Goal: Transaction & Acquisition: Purchase product/service

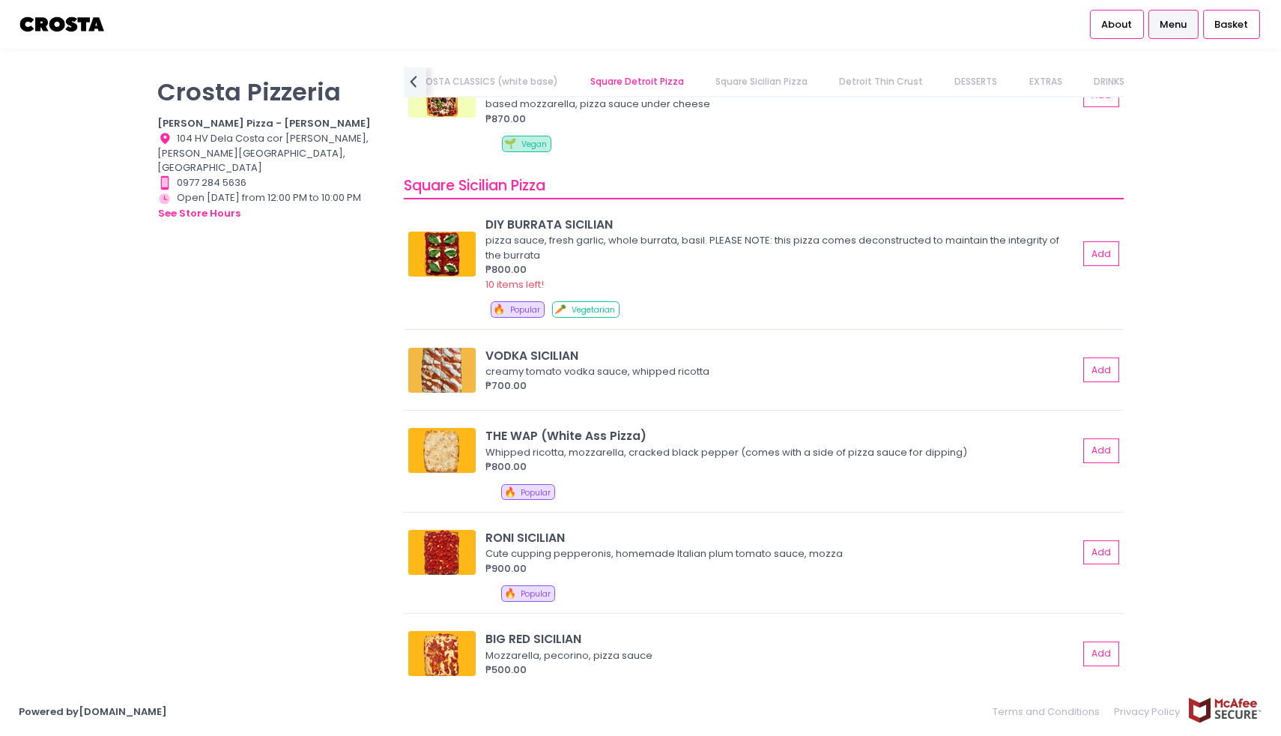
scroll to position [1878, 0]
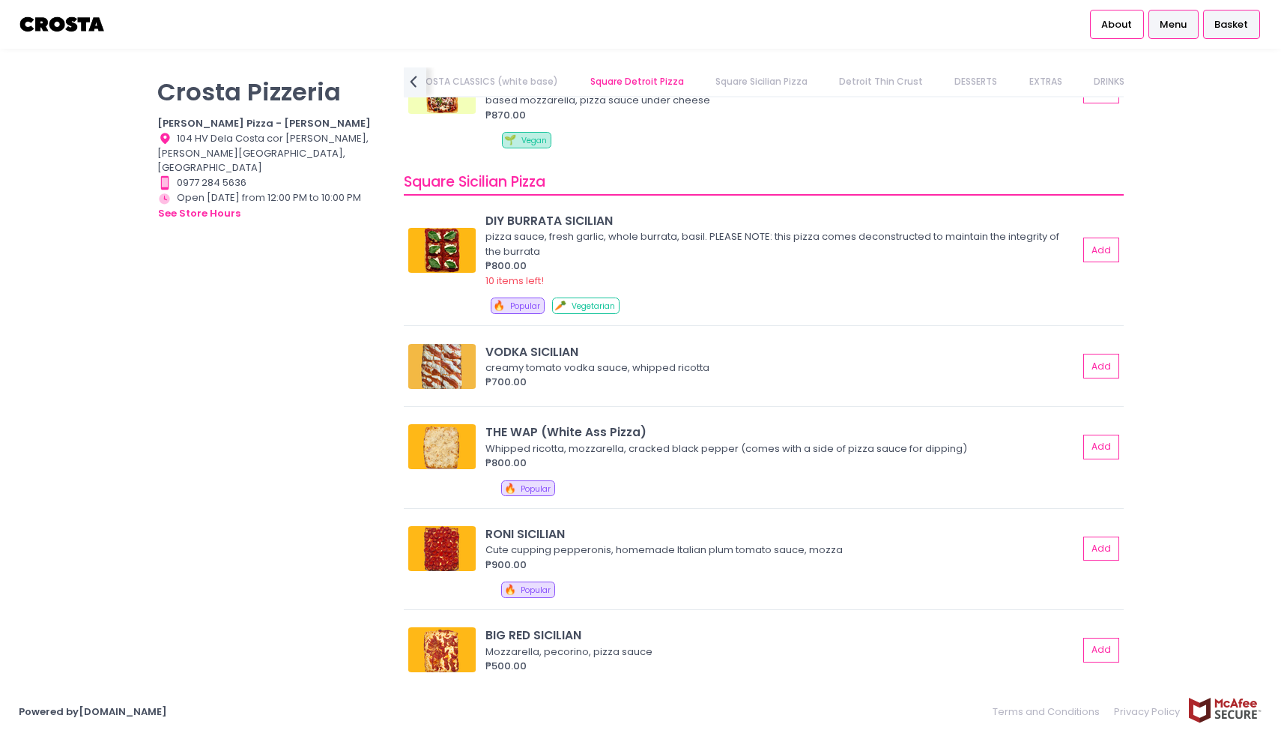
click at [1231, 22] on span "Basket" at bounding box center [1232, 24] width 34 height 15
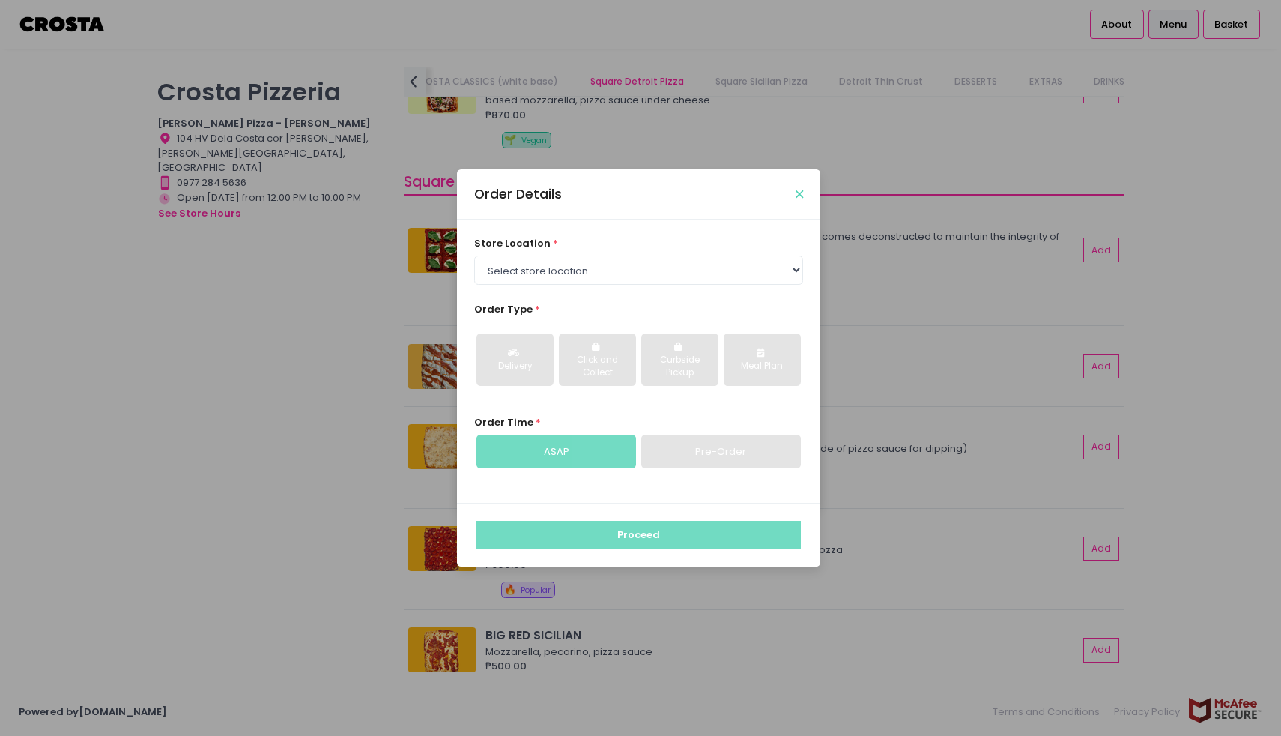
click at [800, 198] on icon "Close" at bounding box center [799, 194] width 7 height 11
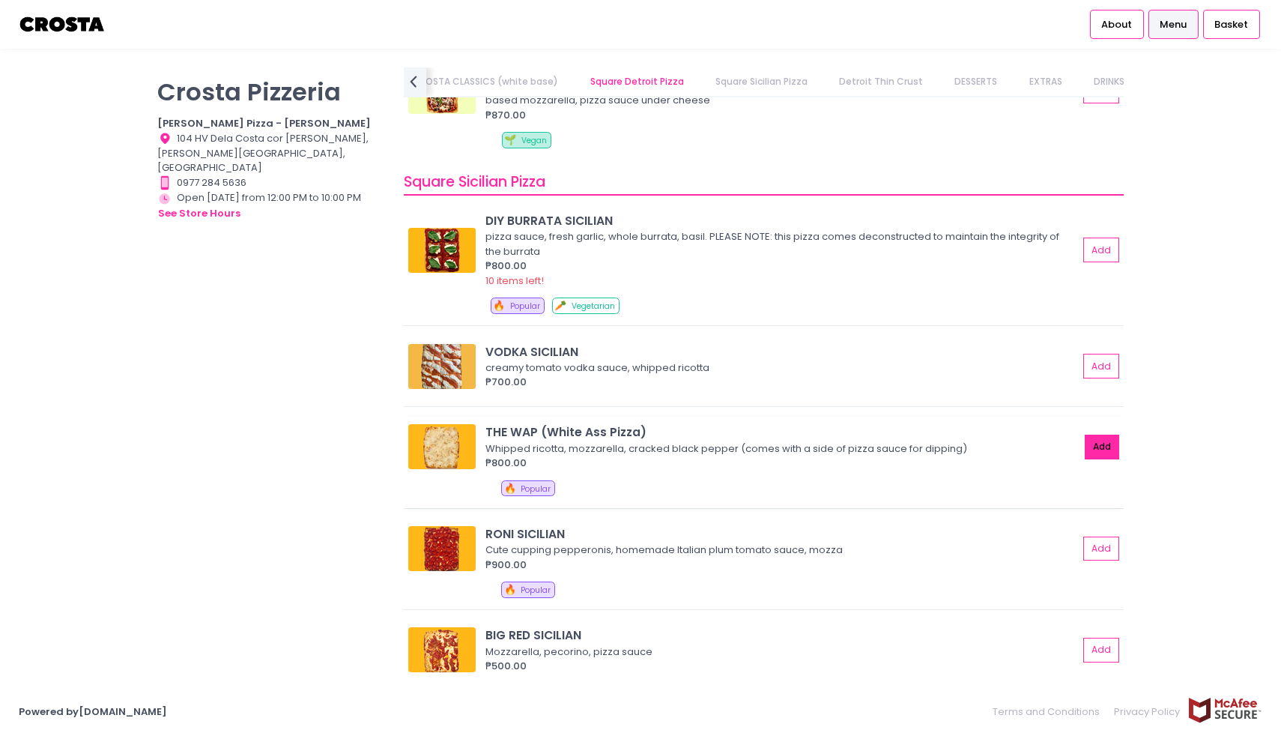
click at [1106, 442] on button "Add" at bounding box center [1102, 447] width 34 height 25
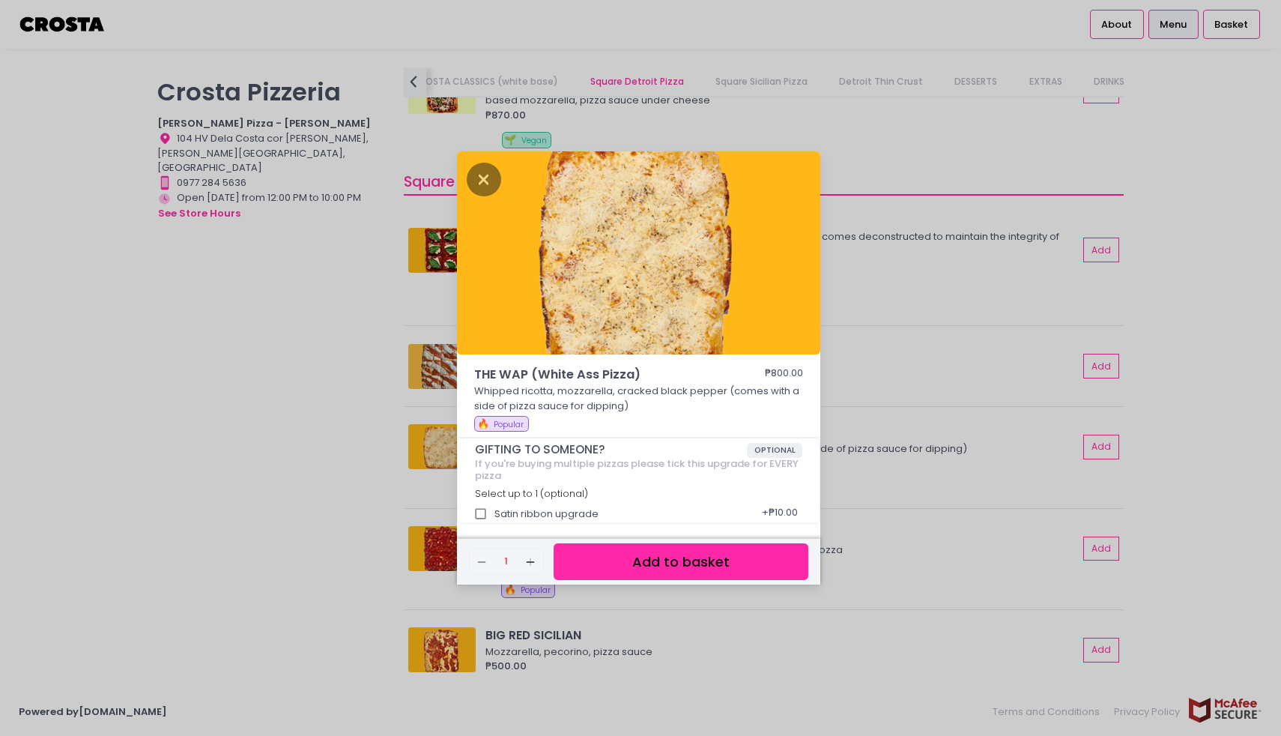
click at [689, 569] on button "Add to basket" at bounding box center [681, 561] width 255 height 37
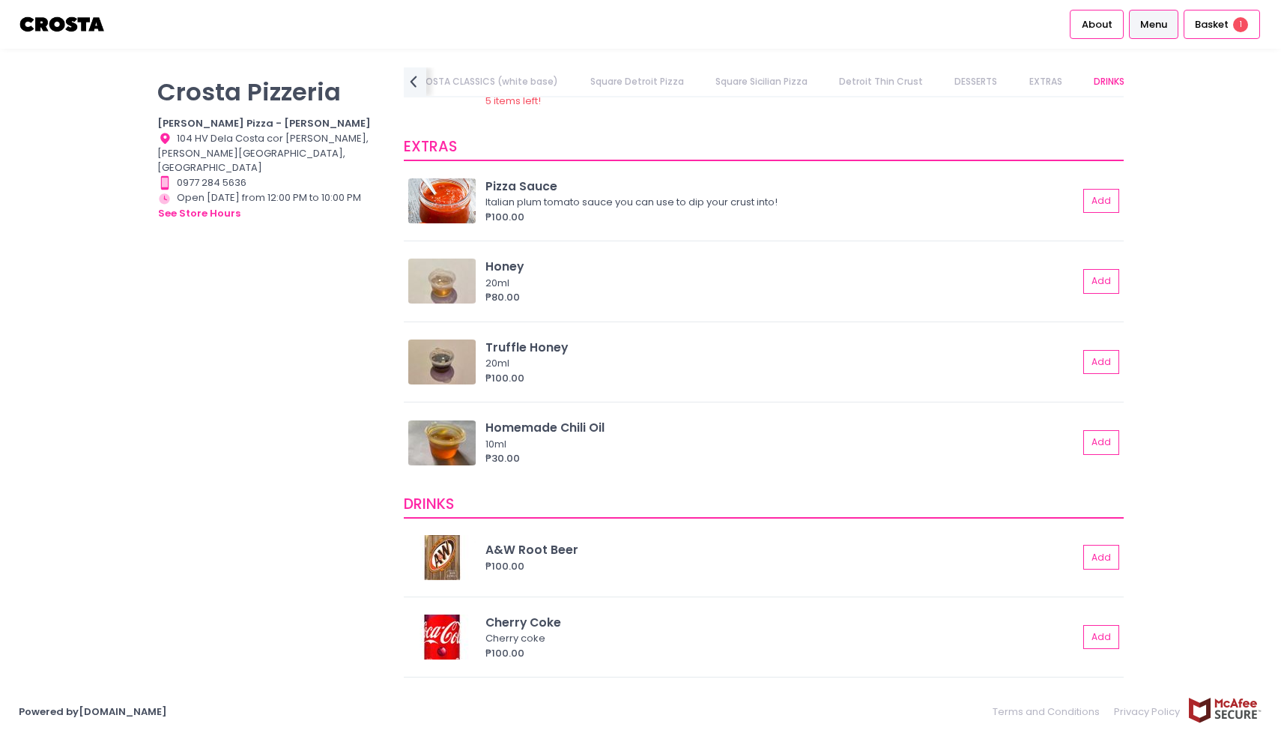
scroll to position [2803, 0]
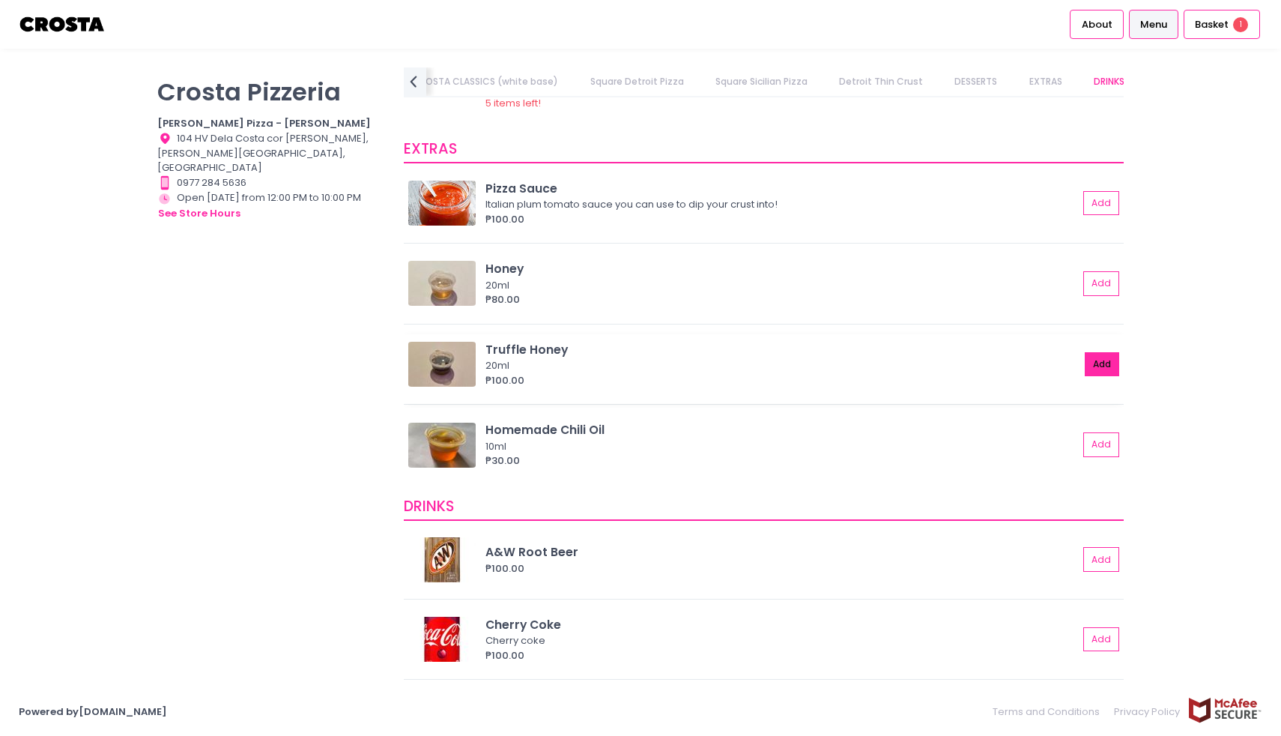
click at [1105, 356] on button "Add" at bounding box center [1102, 364] width 34 height 25
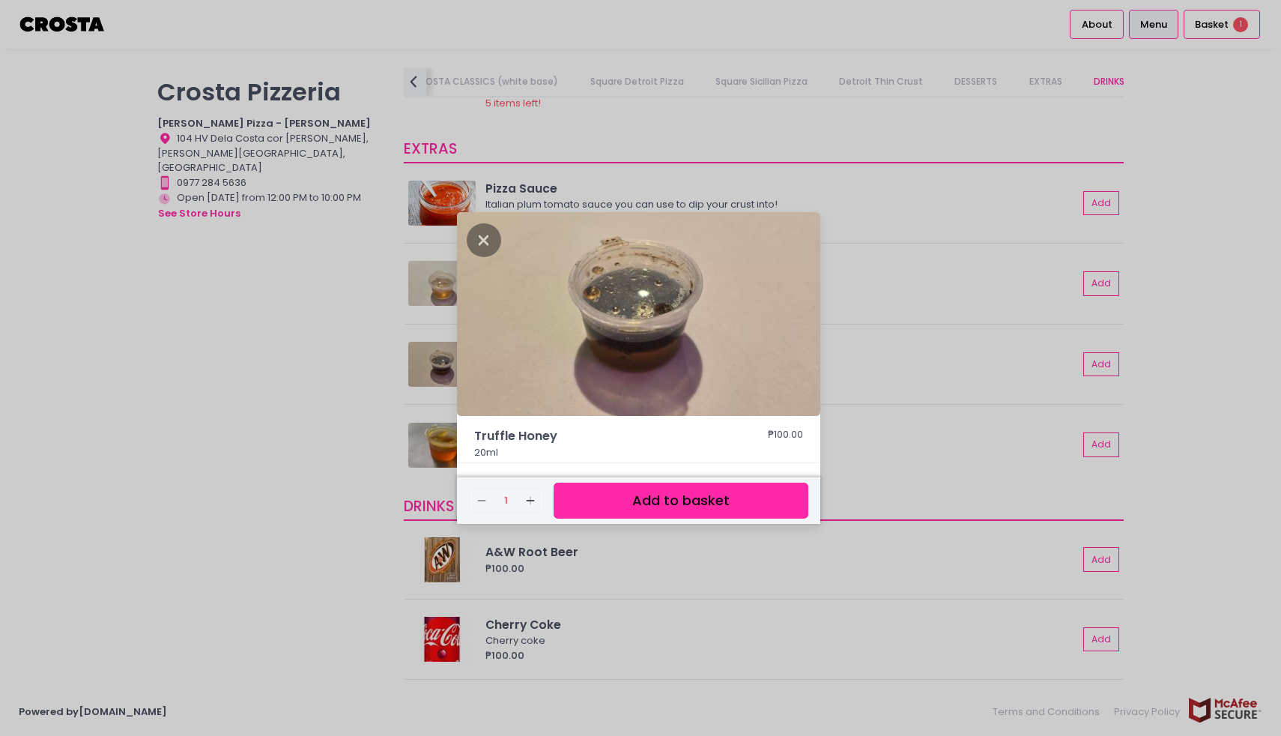
click at [686, 508] on button "Add to basket" at bounding box center [681, 501] width 255 height 37
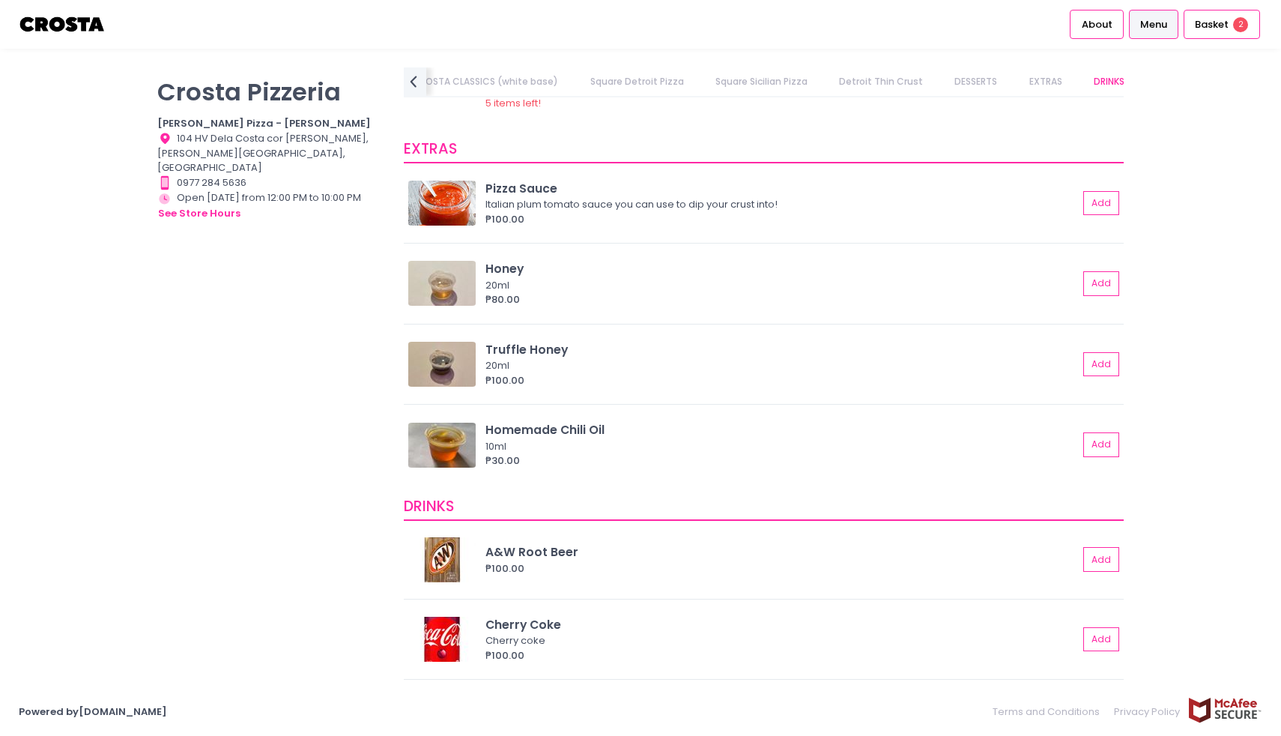
click at [479, 78] on link "CROSTA CLASSICS (white base)" at bounding box center [486, 81] width 175 height 28
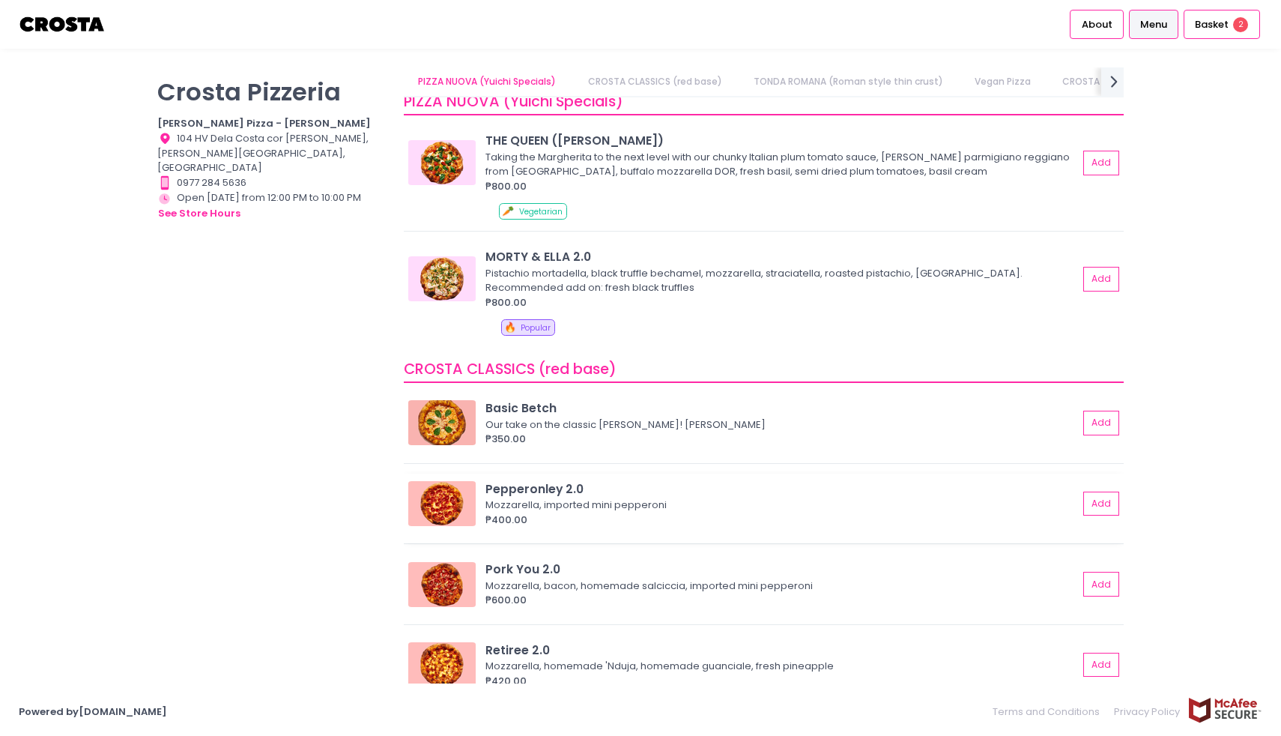
scroll to position [13, 0]
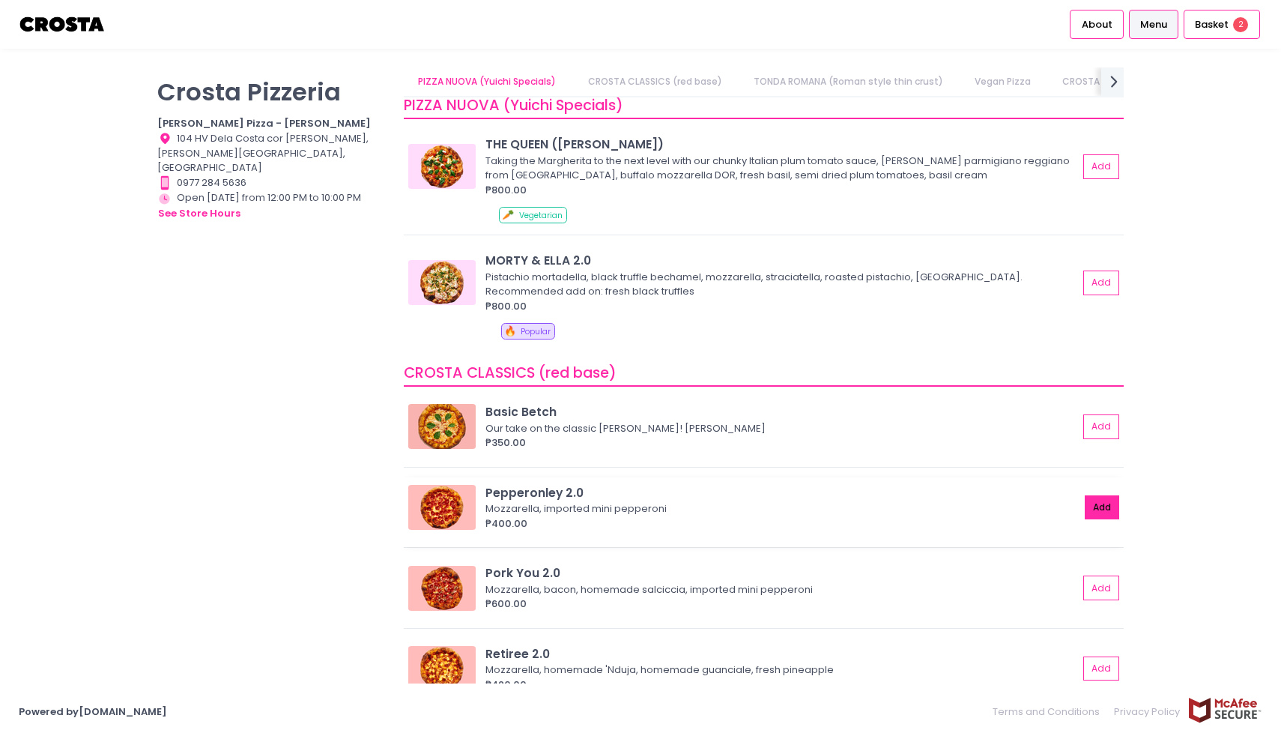
click at [1102, 508] on button "Add" at bounding box center [1102, 507] width 34 height 25
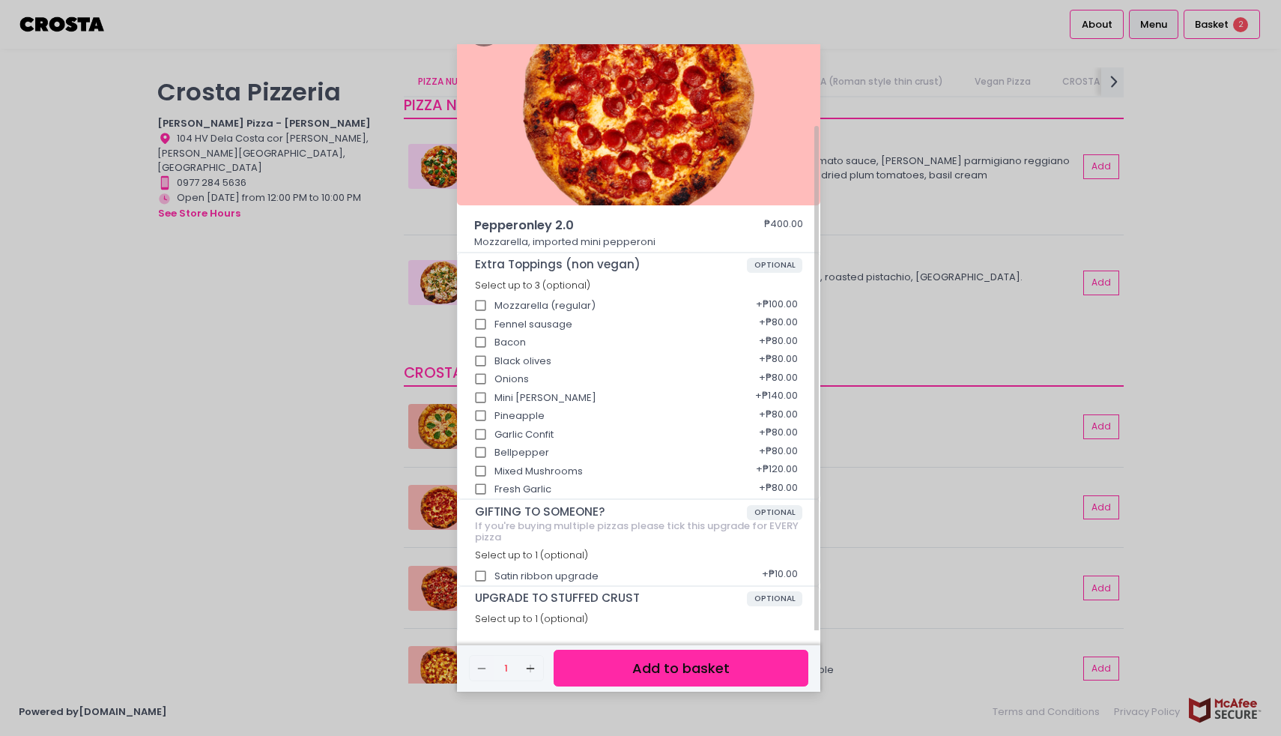
scroll to position [65, 0]
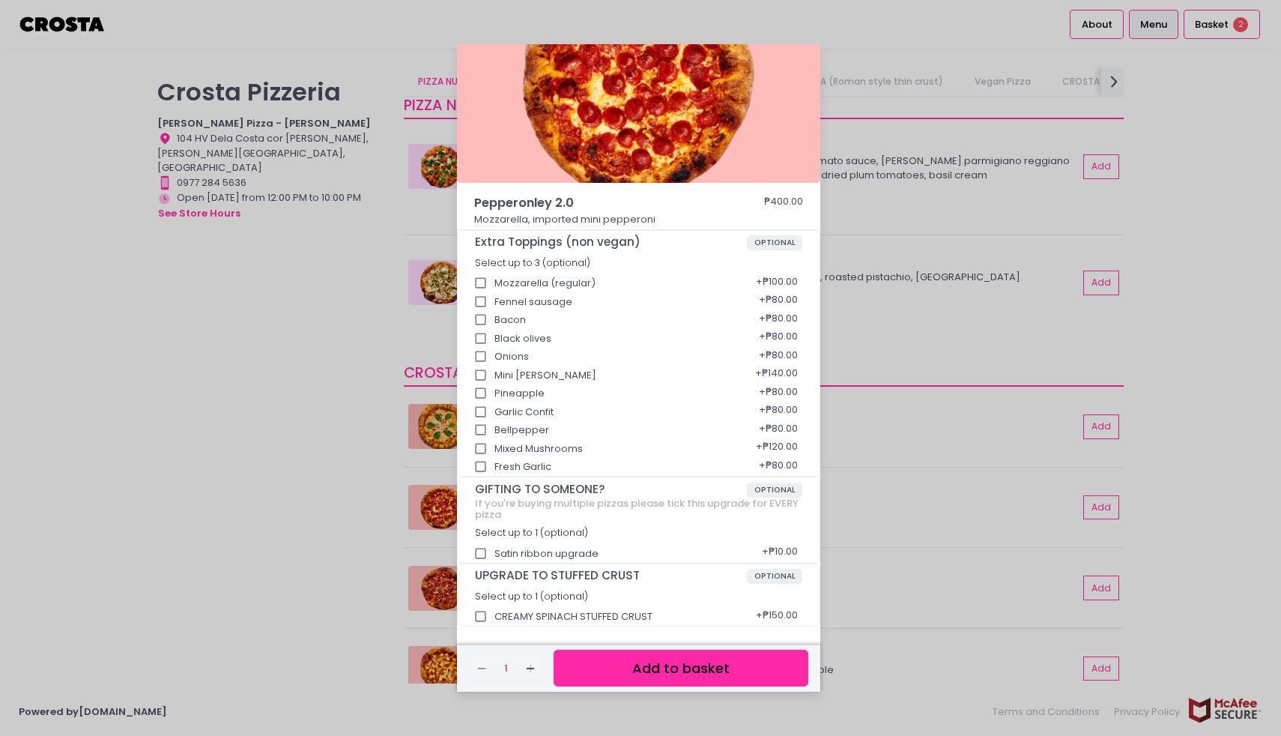
click at [674, 665] on button "Add to basket" at bounding box center [681, 668] width 255 height 37
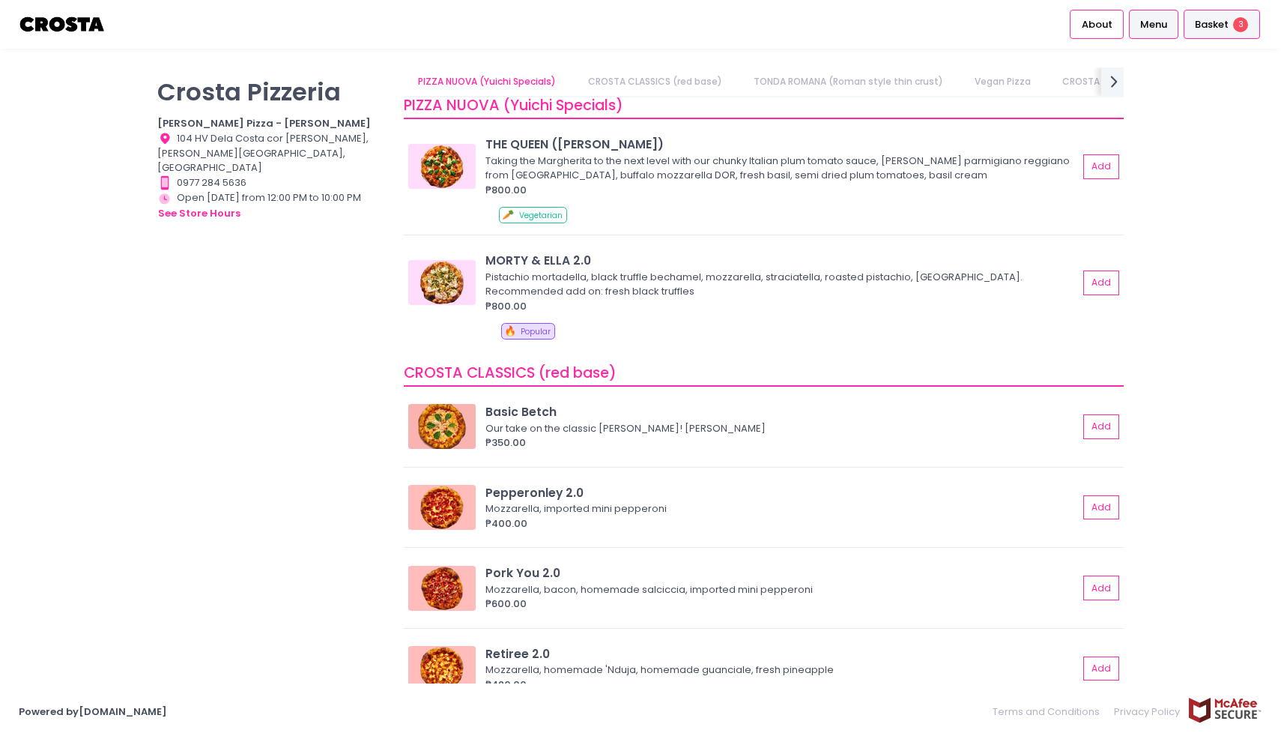
click at [1224, 19] on span "Basket" at bounding box center [1212, 24] width 34 height 15
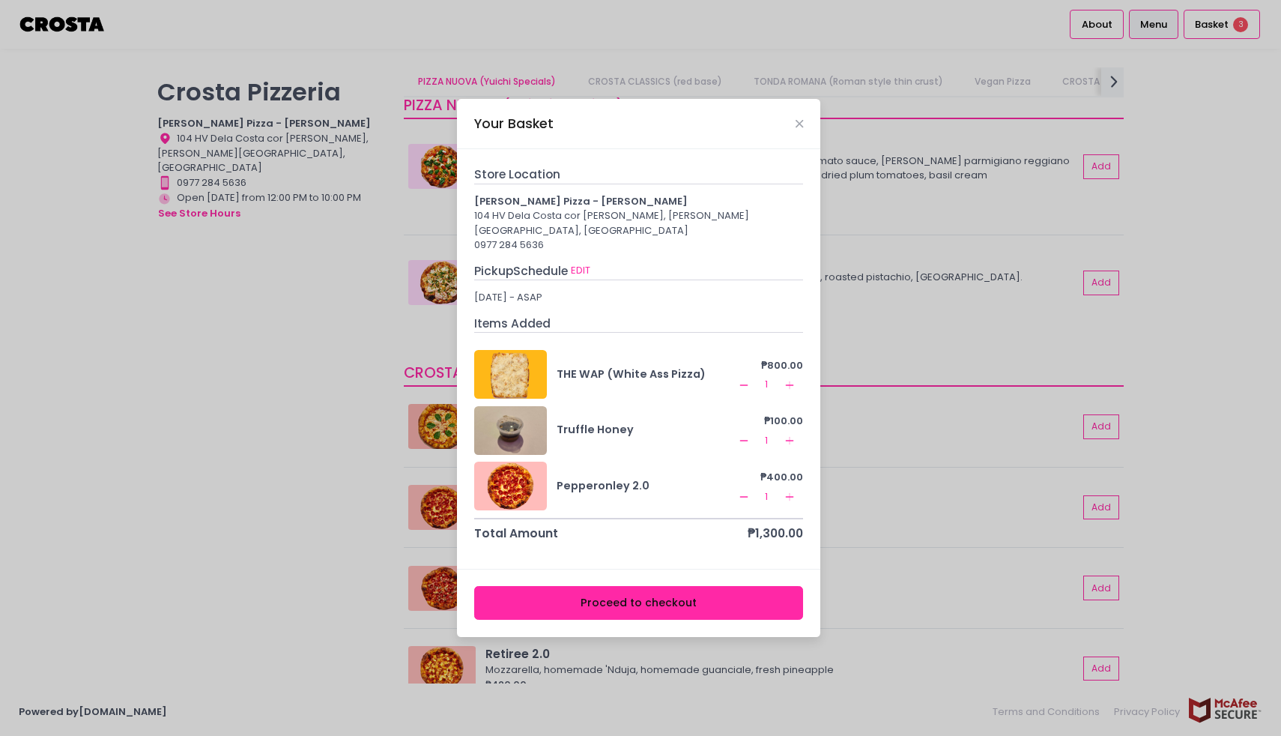
click at [627, 588] on button "Proceed to checkout" at bounding box center [639, 603] width 330 height 34
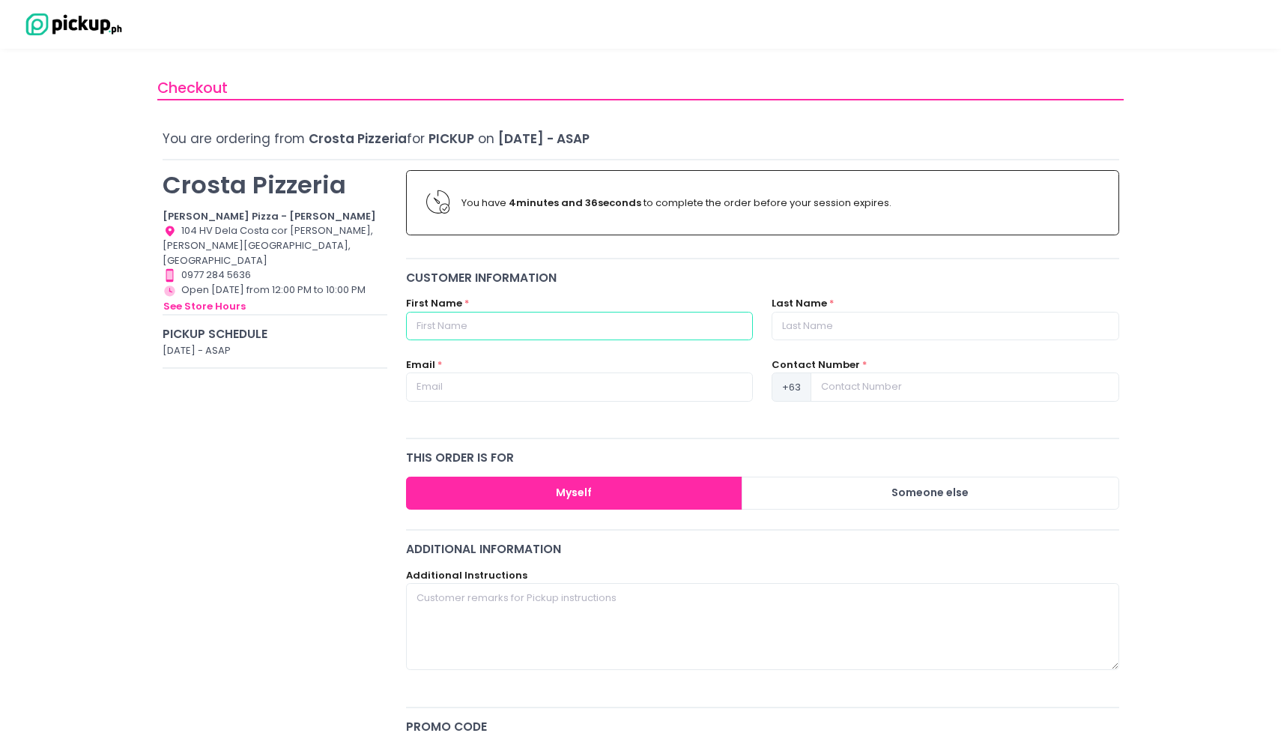
click at [531, 322] on input "text" at bounding box center [579, 326] width 347 height 28
type input "[PERSON_NAME]"
click at [869, 322] on input "text" at bounding box center [945, 326] width 347 height 28
type input "l"
type input "[PERSON_NAME]"
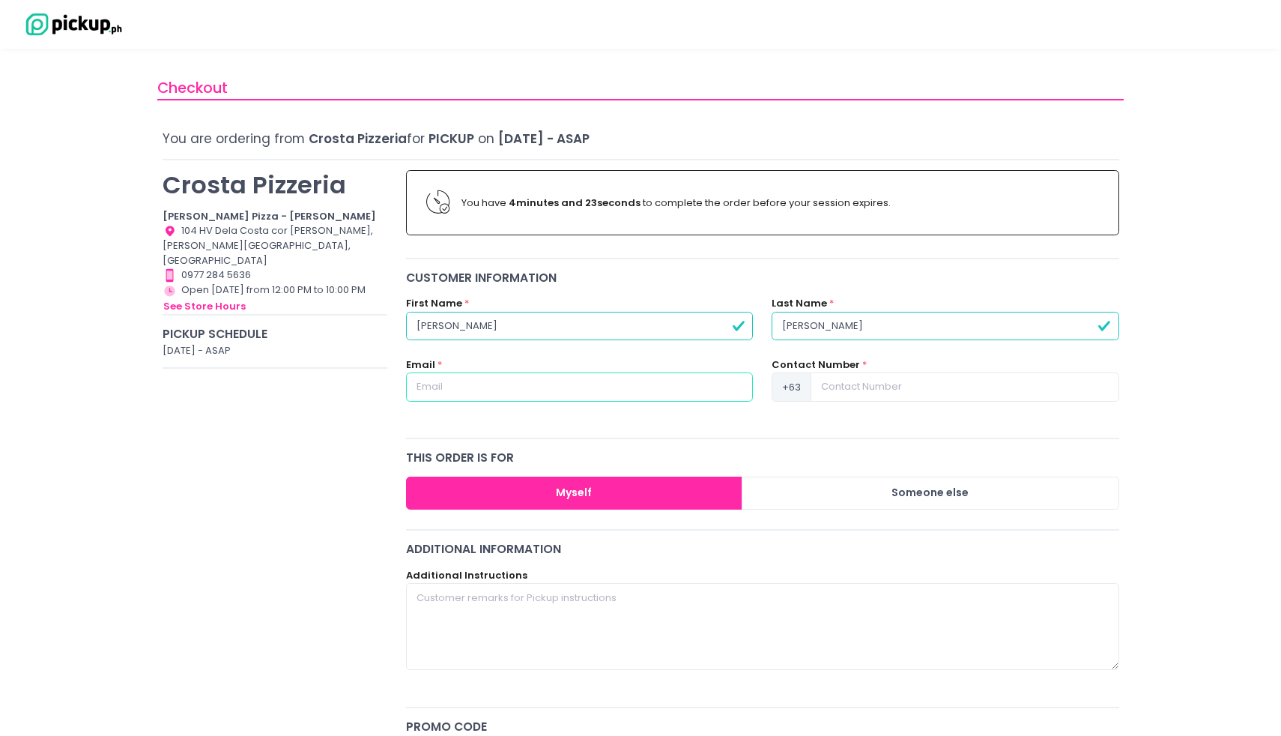
click at [533, 395] on input "text" at bounding box center [579, 386] width 347 height 28
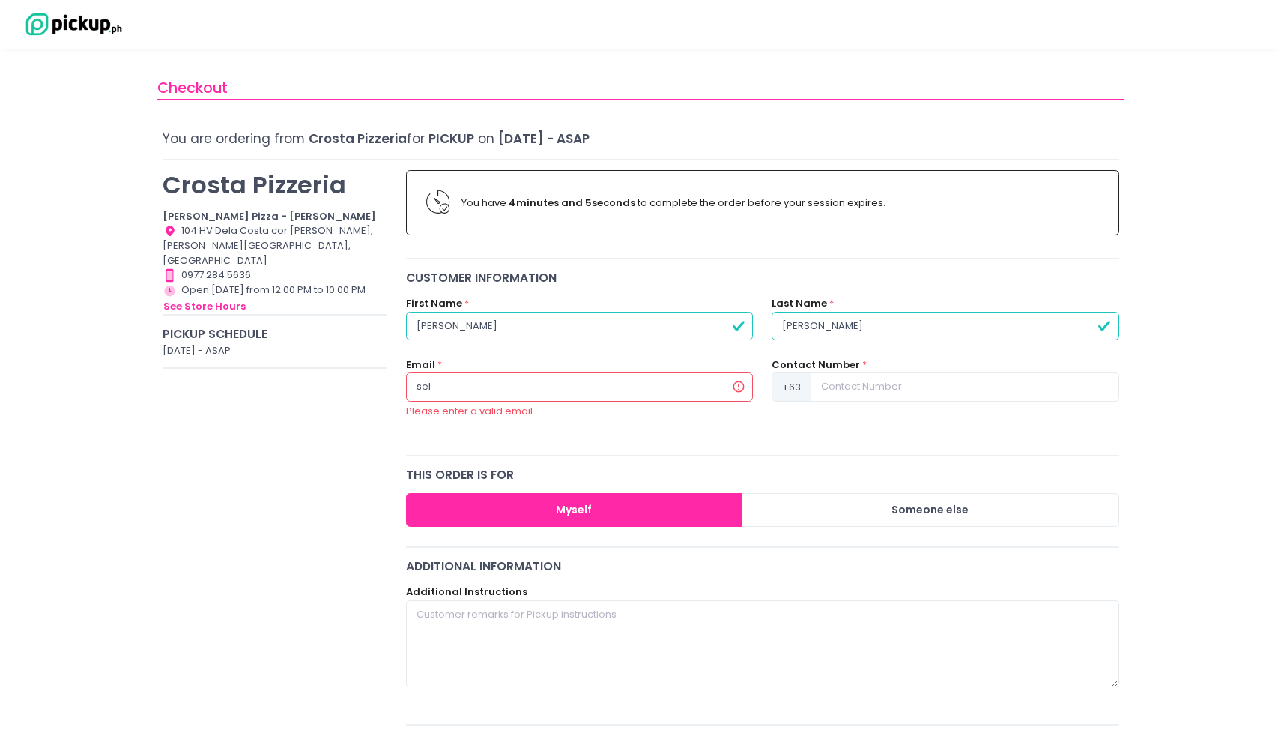
click at [523, 389] on input "sel" at bounding box center [579, 386] width 347 height 28
paste input "[EMAIL_ADDRESS][DOMAIN_NAME]"
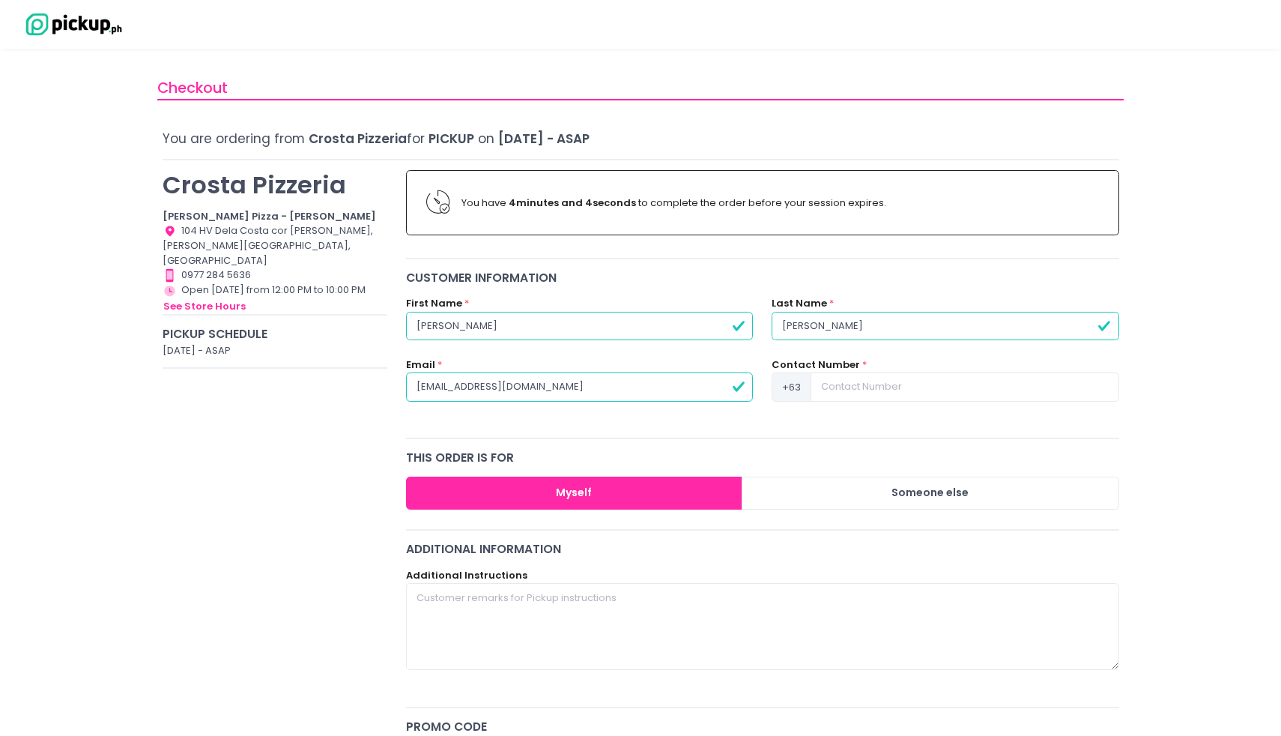
type input "[EMAIL_ADDRESS][DOMAIN_NAME]"
click at [890, 381] on input at bounding box center [965, 386] width 308 height 28
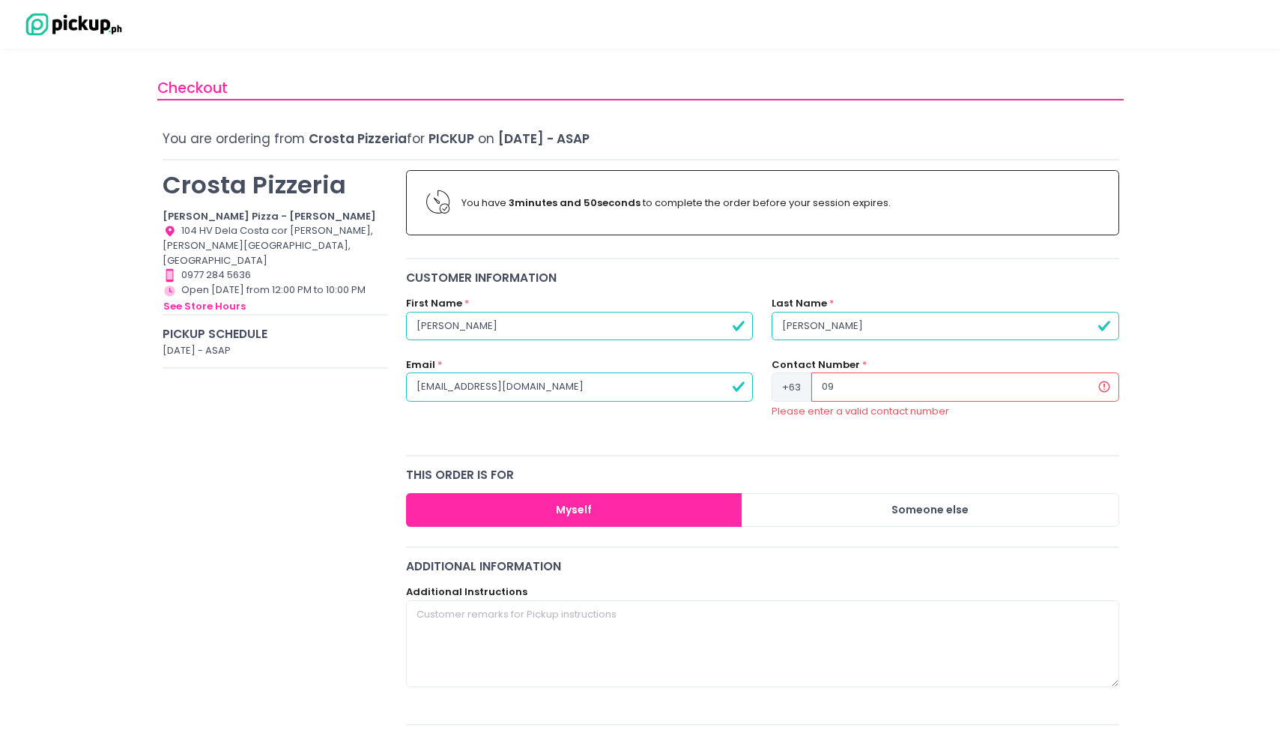
type input "0"
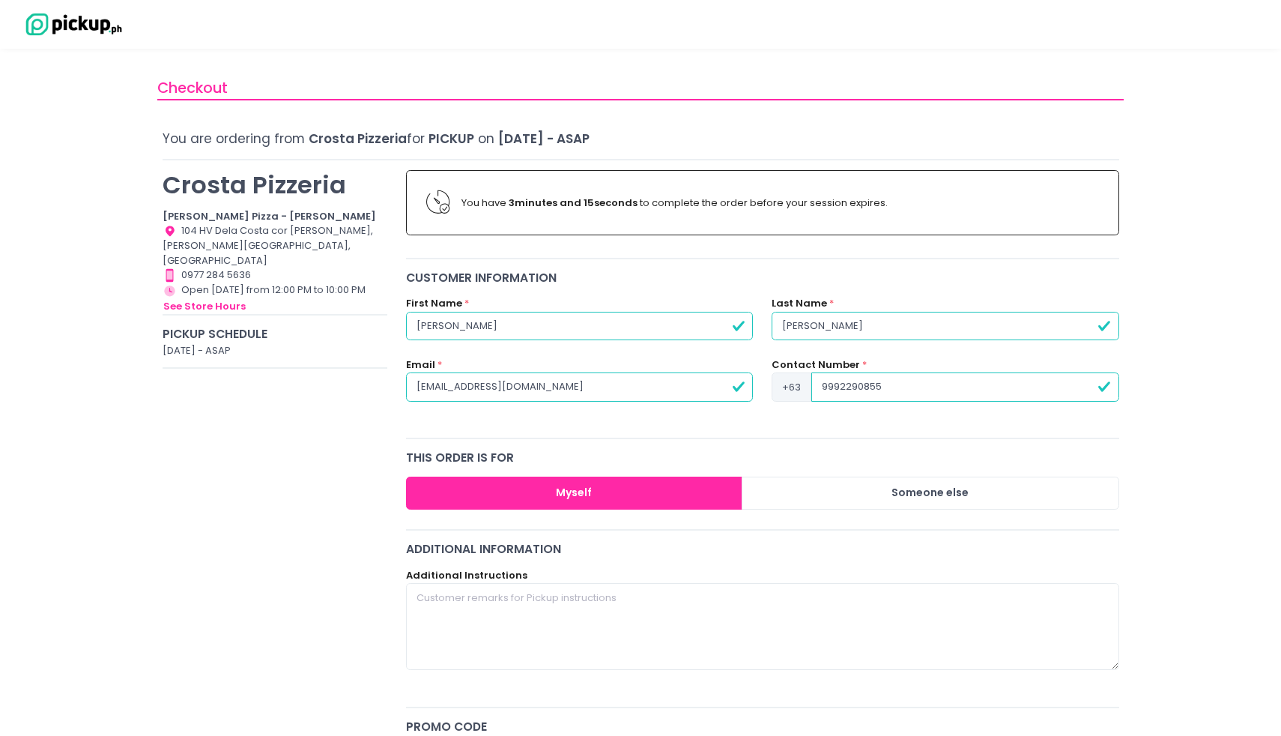
type input "9992290855"
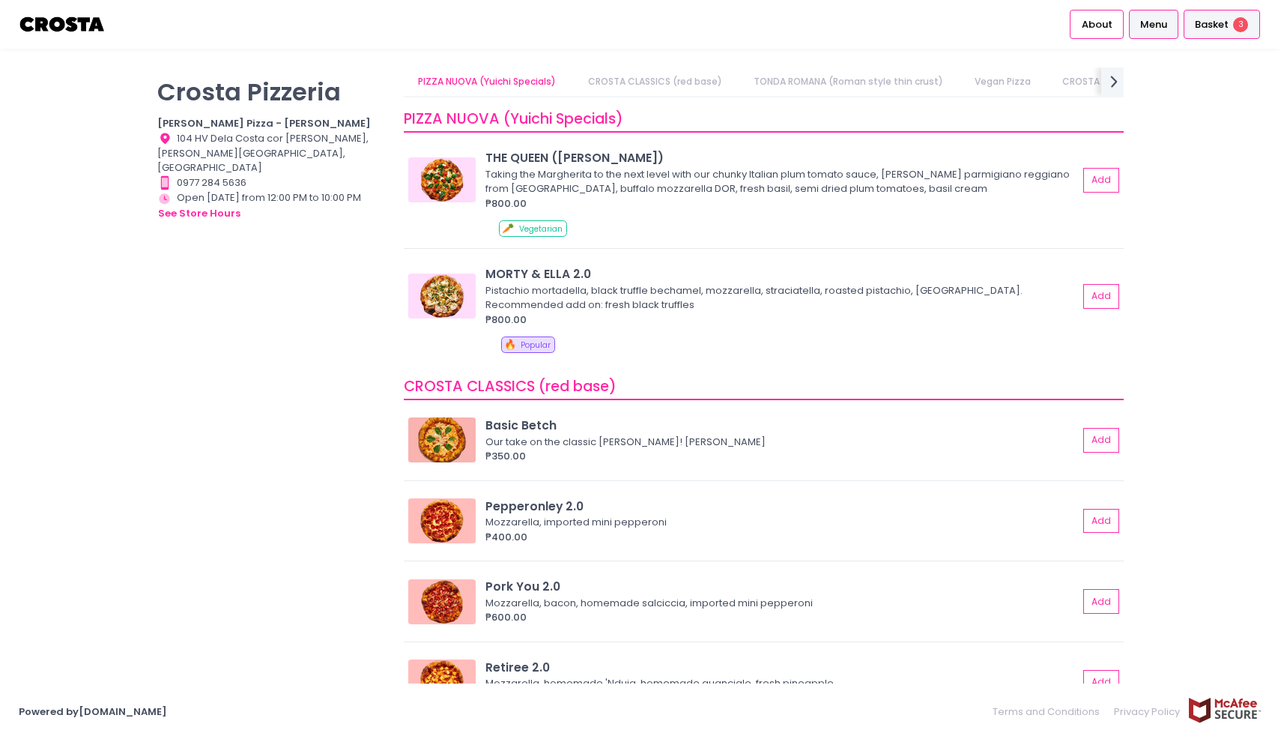
click at [1207, 19] on span "Basket" at bounding box center [1212, 24] width 34 height 15
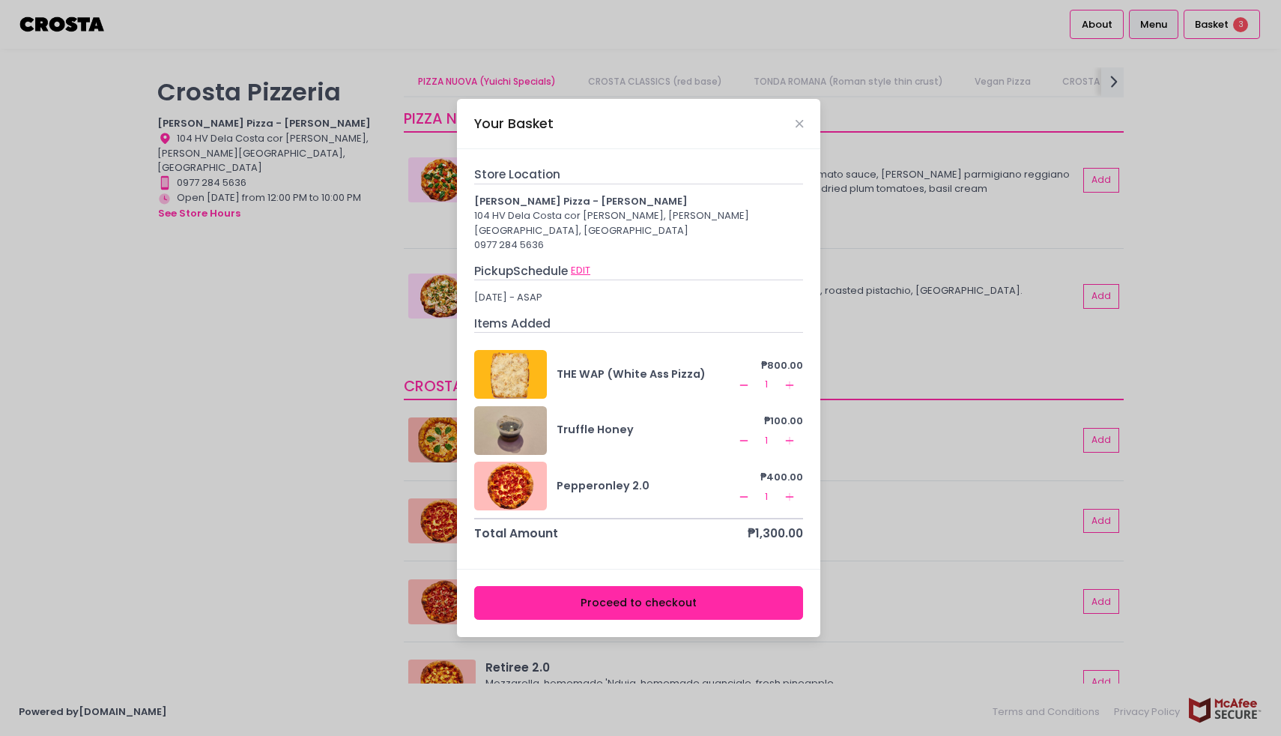
click at [576, 265] on button "EDIT" at bounding box center [580, 270] width 21 height 16
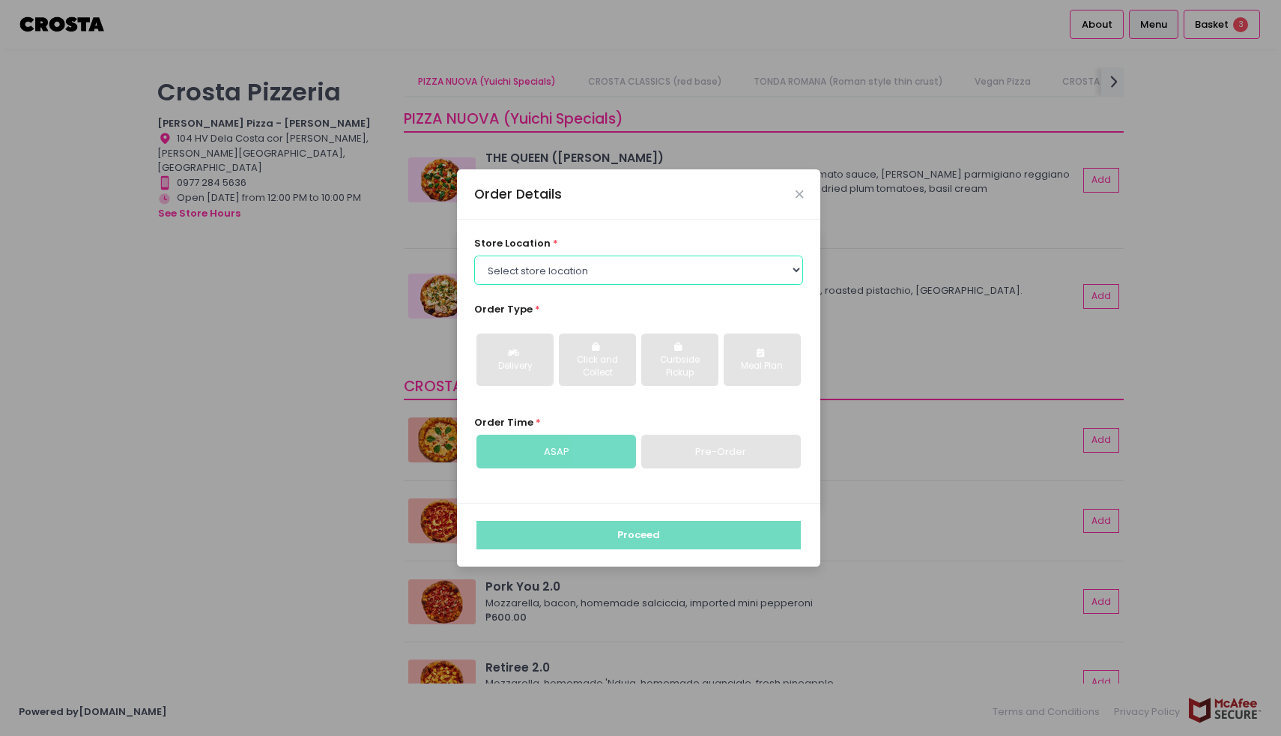
click at [694, 280] on select "Select store location [PERSON_NAME] Pizza - [PERSON_NAME] Pizza - [GEOGRAPHIC_D…" at bounding box center [639, 270] width 330 height 28
select select "5fabb2e53664a8677beaeb89"
click at [474, 256] on select "Select store location [PERSON_NAME] Pizza - [PERSON_NAME] Pizza - [GEOGRAPHIC_D…" at bounding box center [639, 270] width 330 height 28
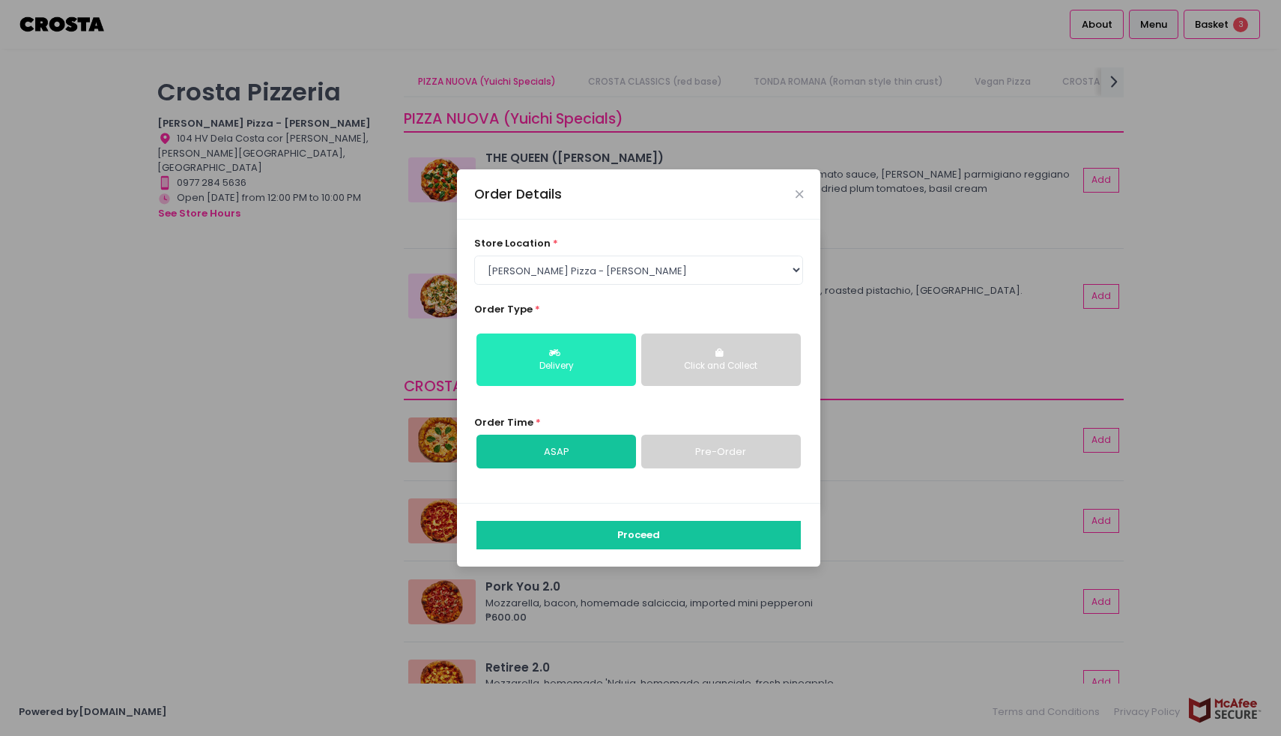
click at [564, 355] on button "Delivery" at bounding box center [557, 359] width 160 height 52
click at [726, 461] on link "Pre-Order" at bounding box center [721, 452] width 160 height 34
select select "[DATE]"
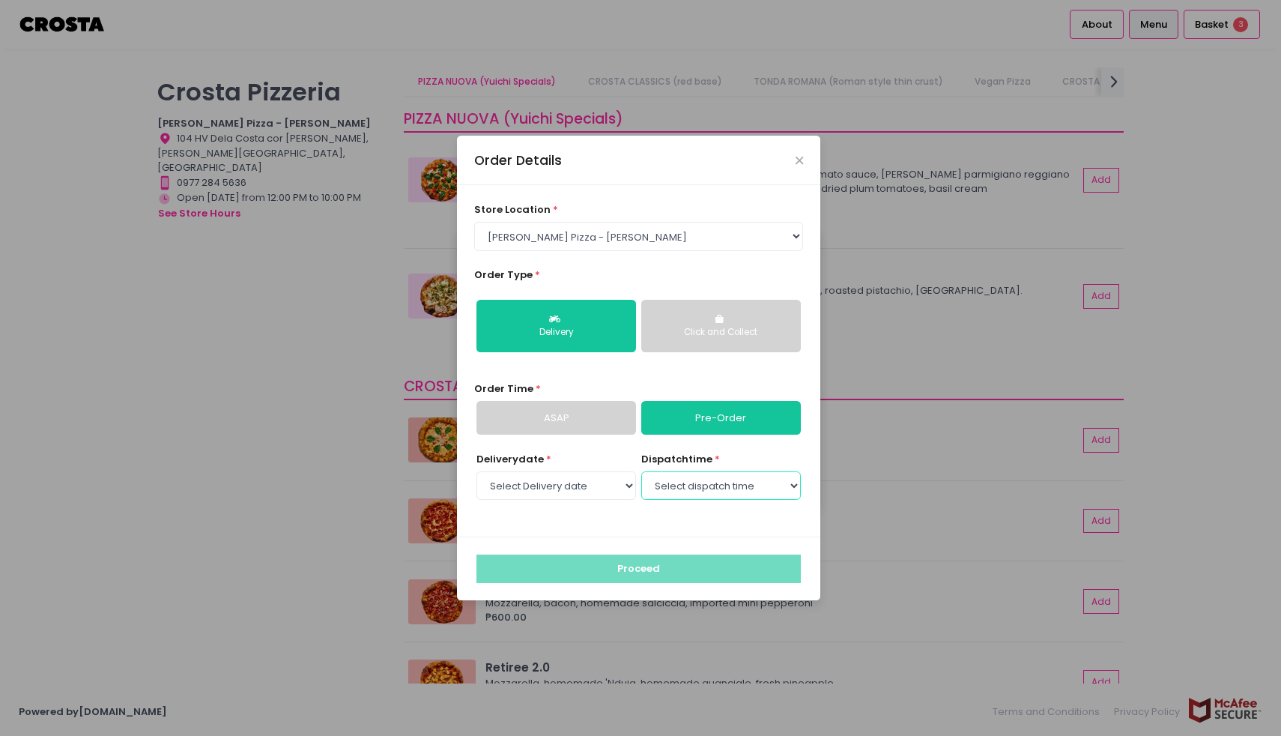
click at [728, 486] on select "Select dispatch time 04:30 PM - 05:00 PM 05:00 PM - 05:30 PM 05:30 PM - 06:00 P…" at bounding box center [721, 485] width 160 height 28
select select "18:00"
click at [641, 471] on select "Select dispatch time 04:30 PM - 05:00 PM 05:00 PM - 05:30 PM 05:30 PM - 06:00 P…" at bounding box center [721, 485] width 160 height 28
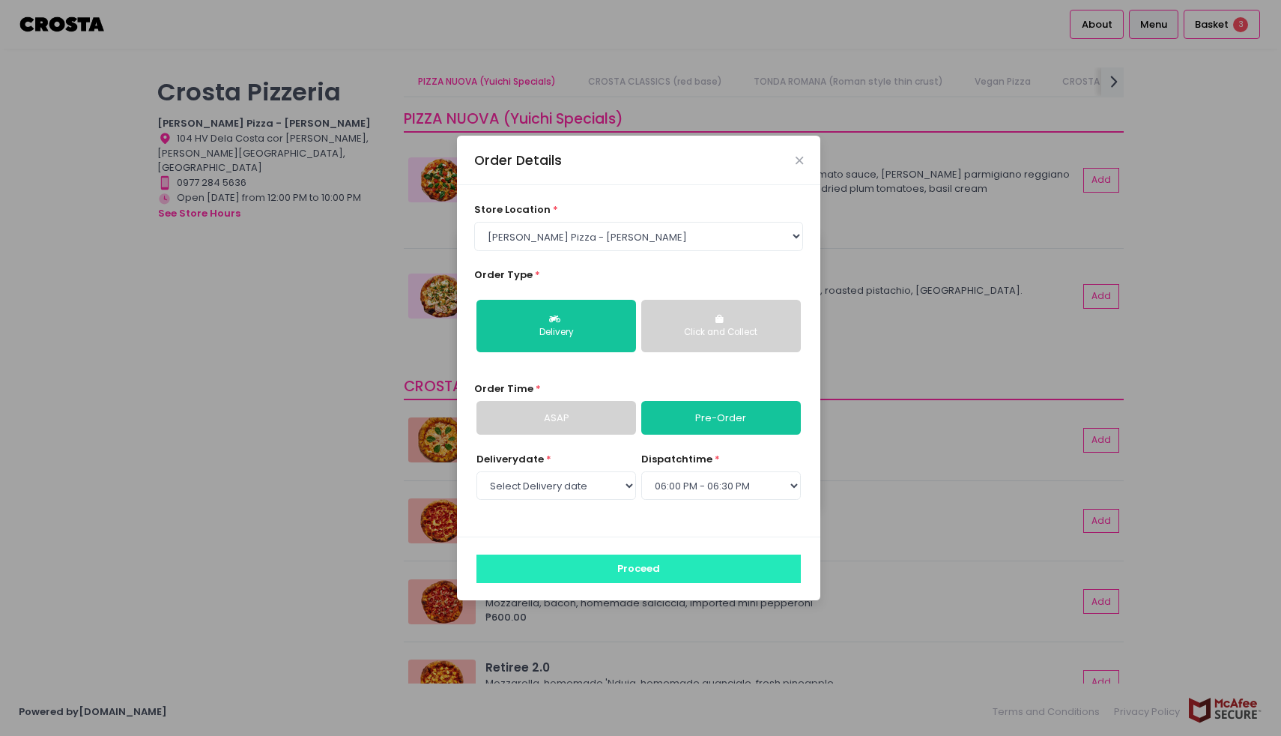
click at [620, 569] on button "Proceed" at bounding box center [639, 569] width 324 height 28
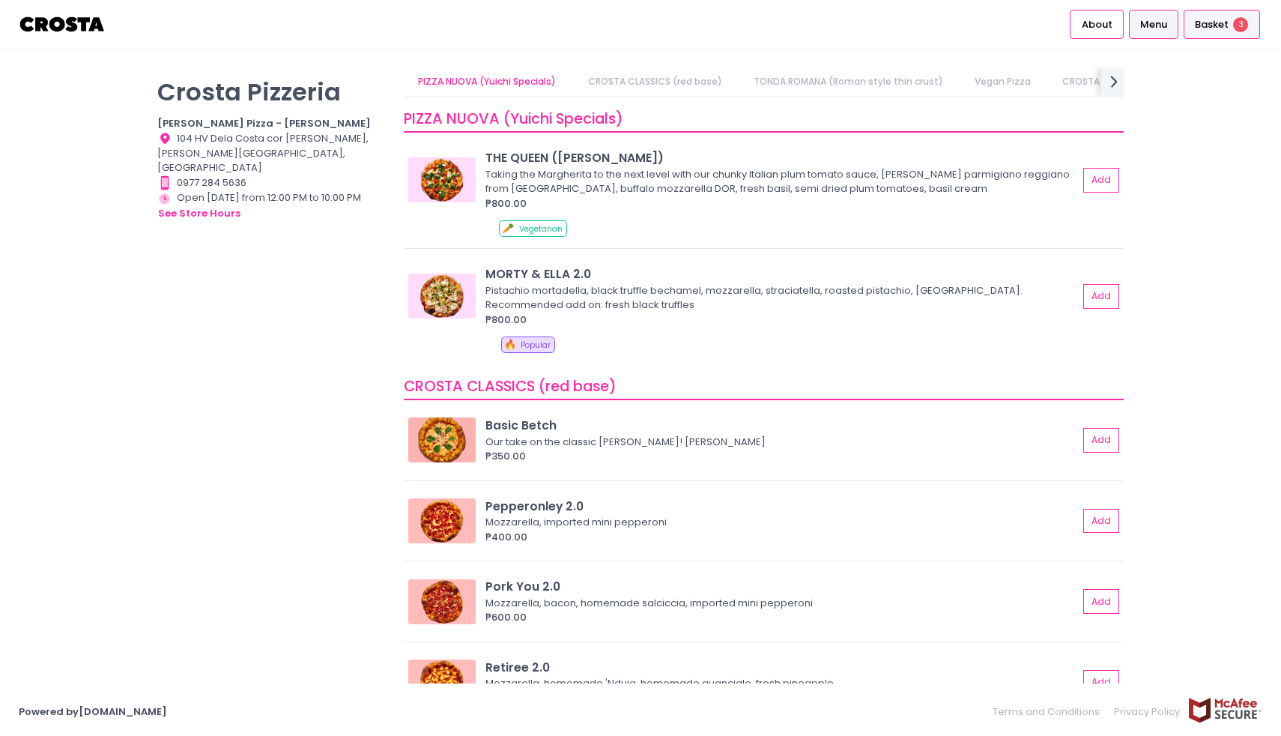
click at [1224, 29] on span "Basket" at bounding box center [1212, 24] width 34 height 15
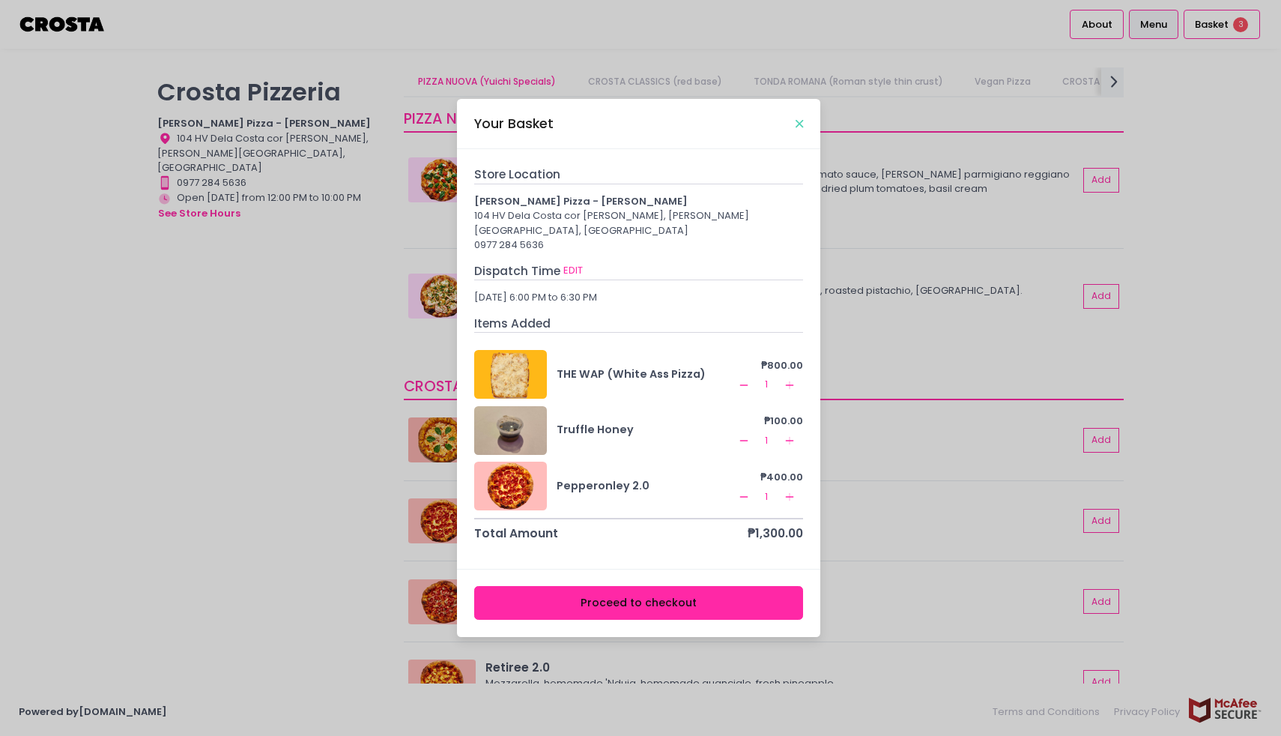
click at [803, 130] on icon "Close" at bounding box center [799, 123] width 7 height 11
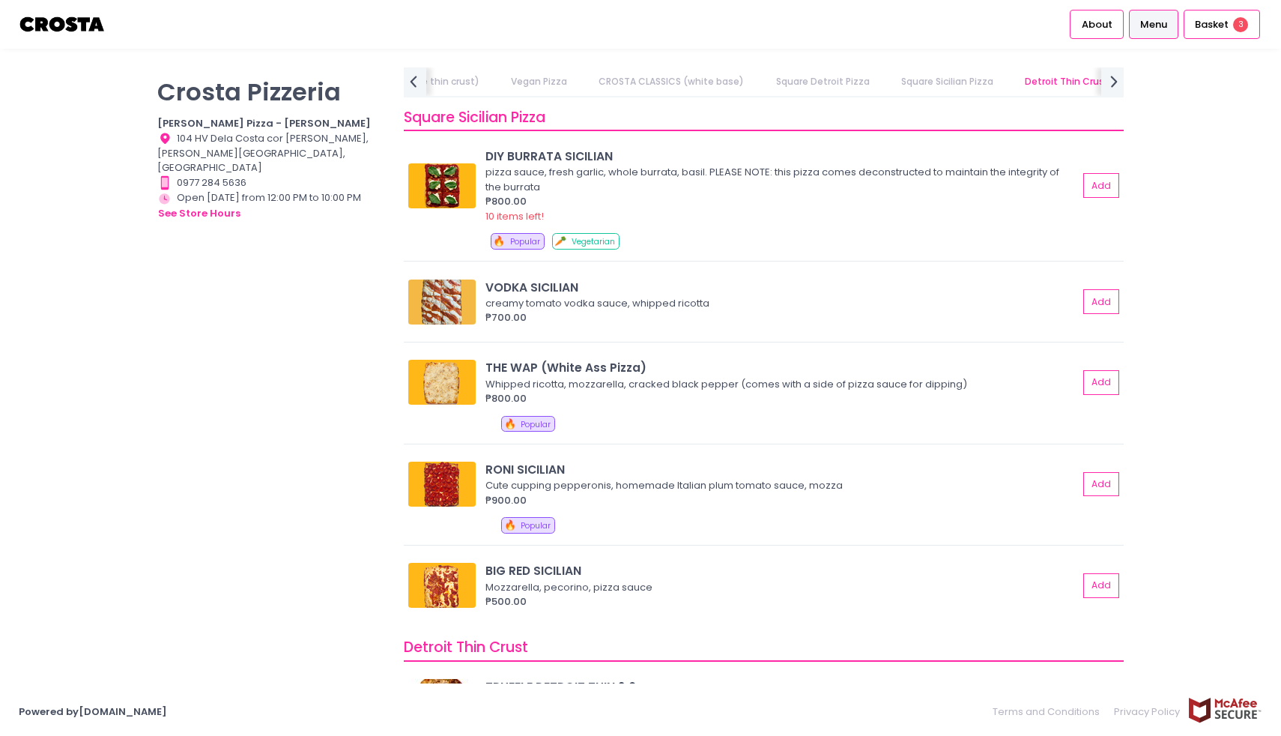
scroll to position [1969, 0]
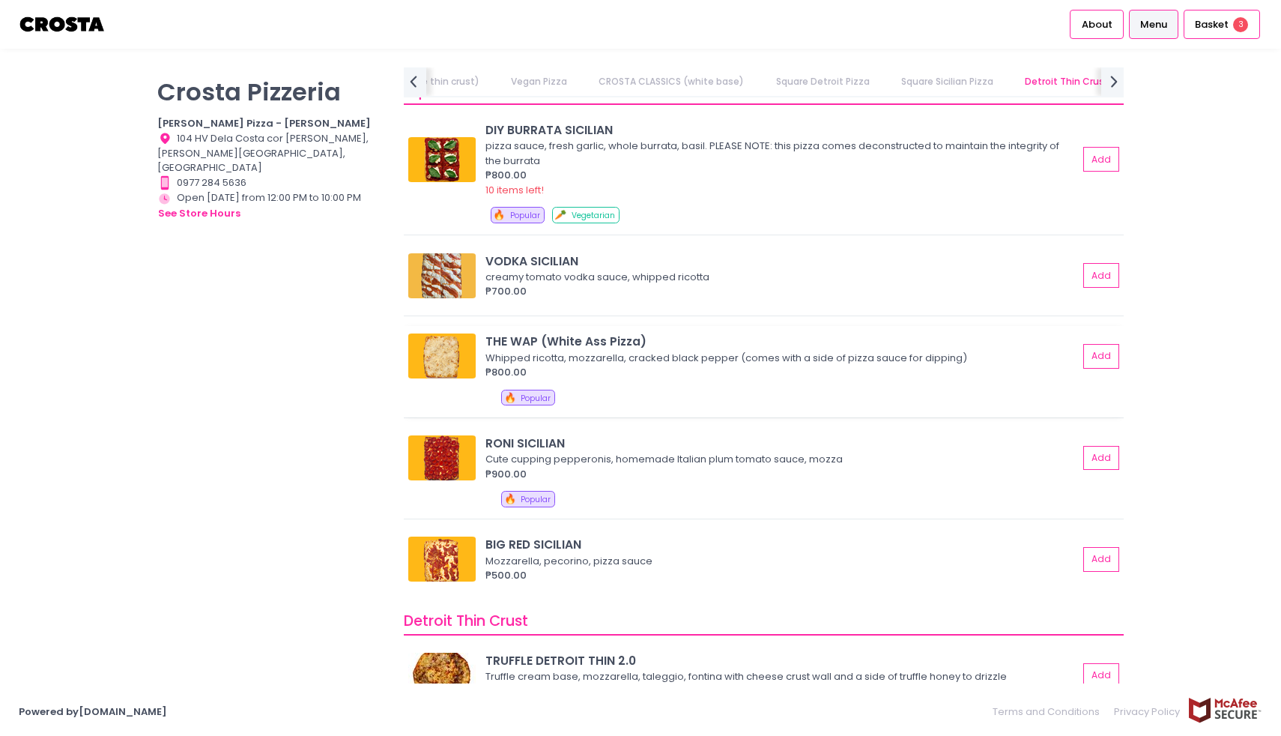
click at [440, 358] on img at bounding box center [441, 355] width 67 height 45
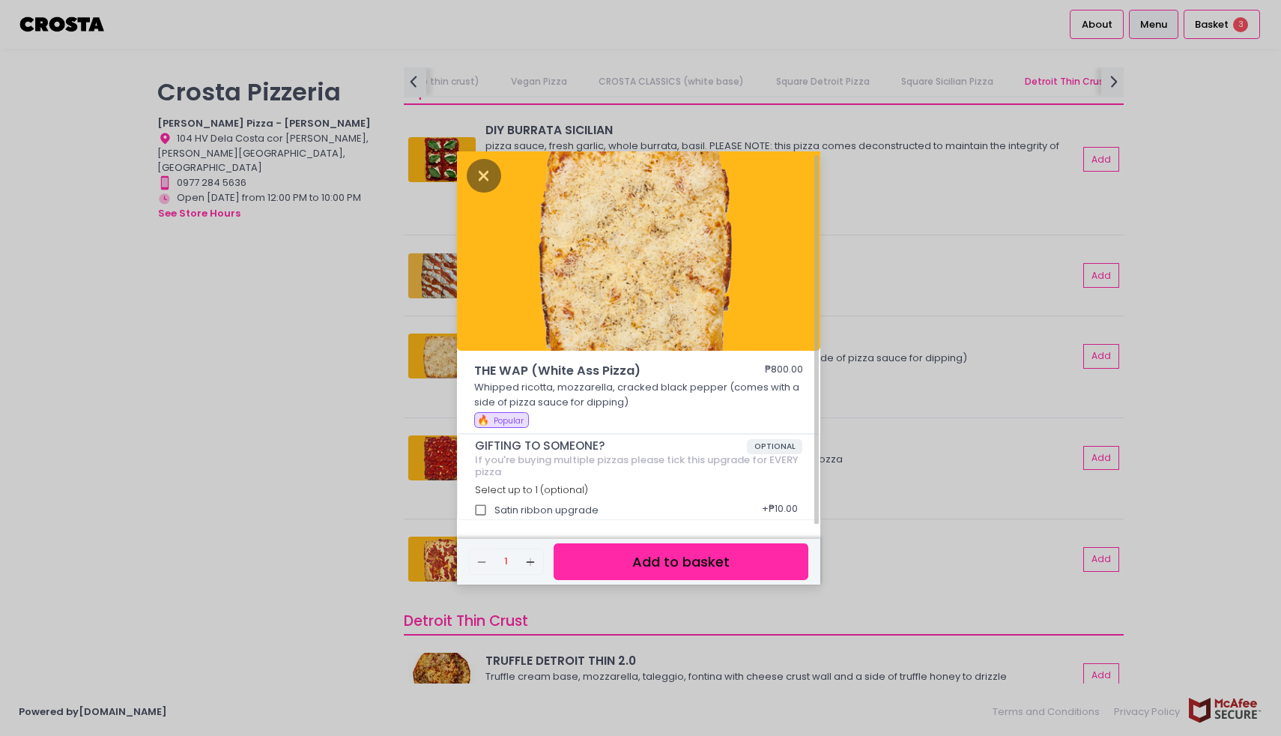
scroll to position [0, 0]
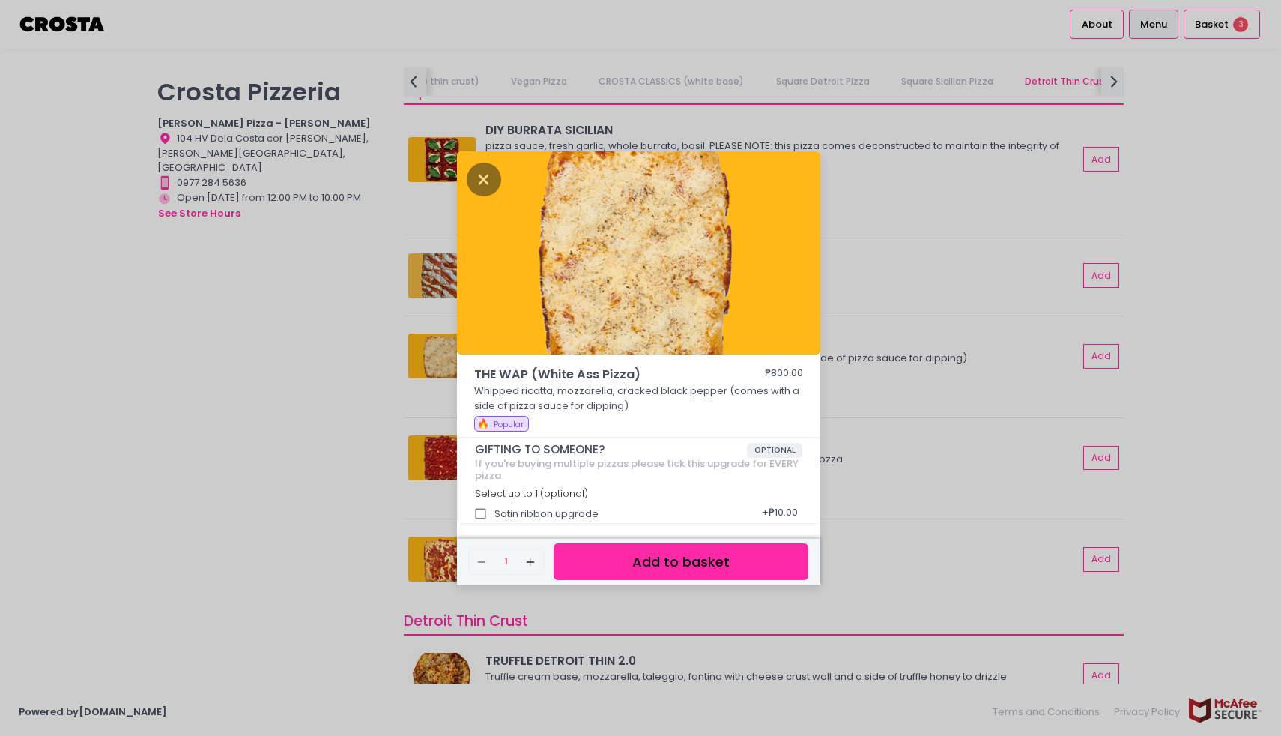
click at [904, 417] on div "THE WAP (White Ass Pizza) ₱800.00 Whipped ricotta, mozzarella, cracked black pe…" at bounding box center [640, 368] width 1281 height 736
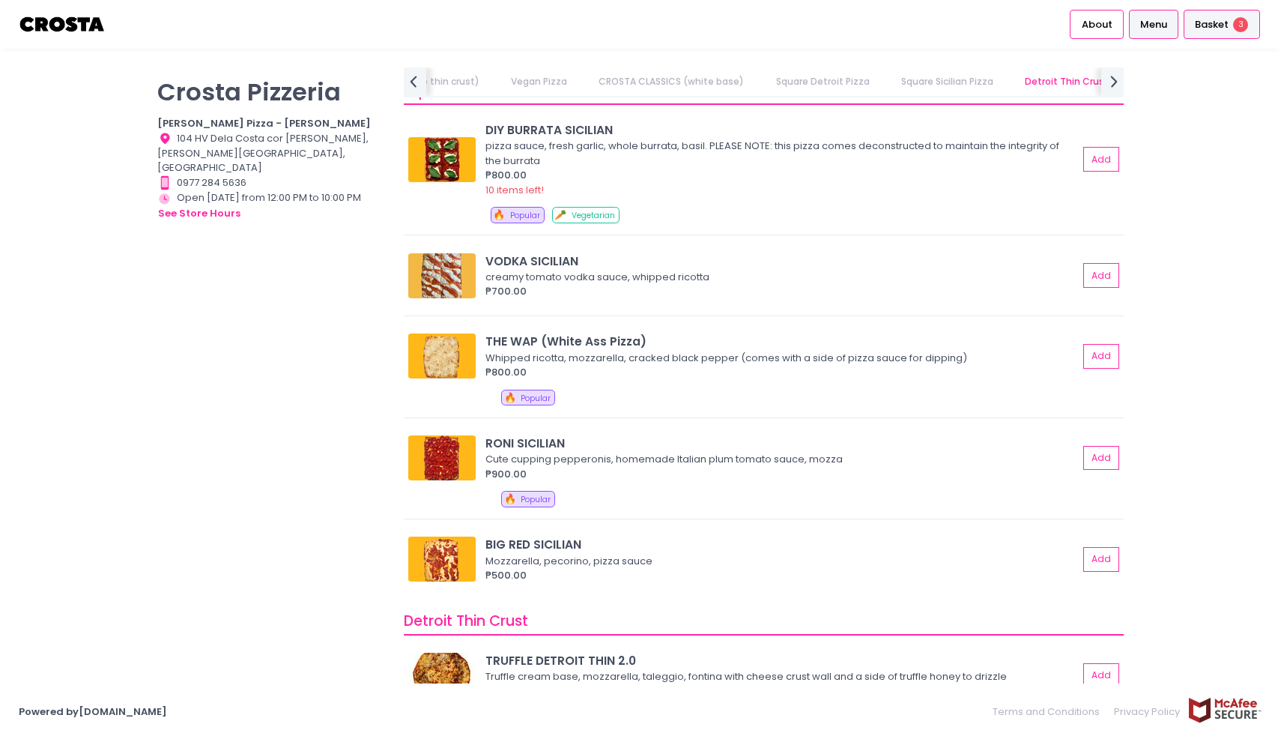
click at [1211, 24] on span "Basket" at bounding box center [1212, 24] width 34 height 15
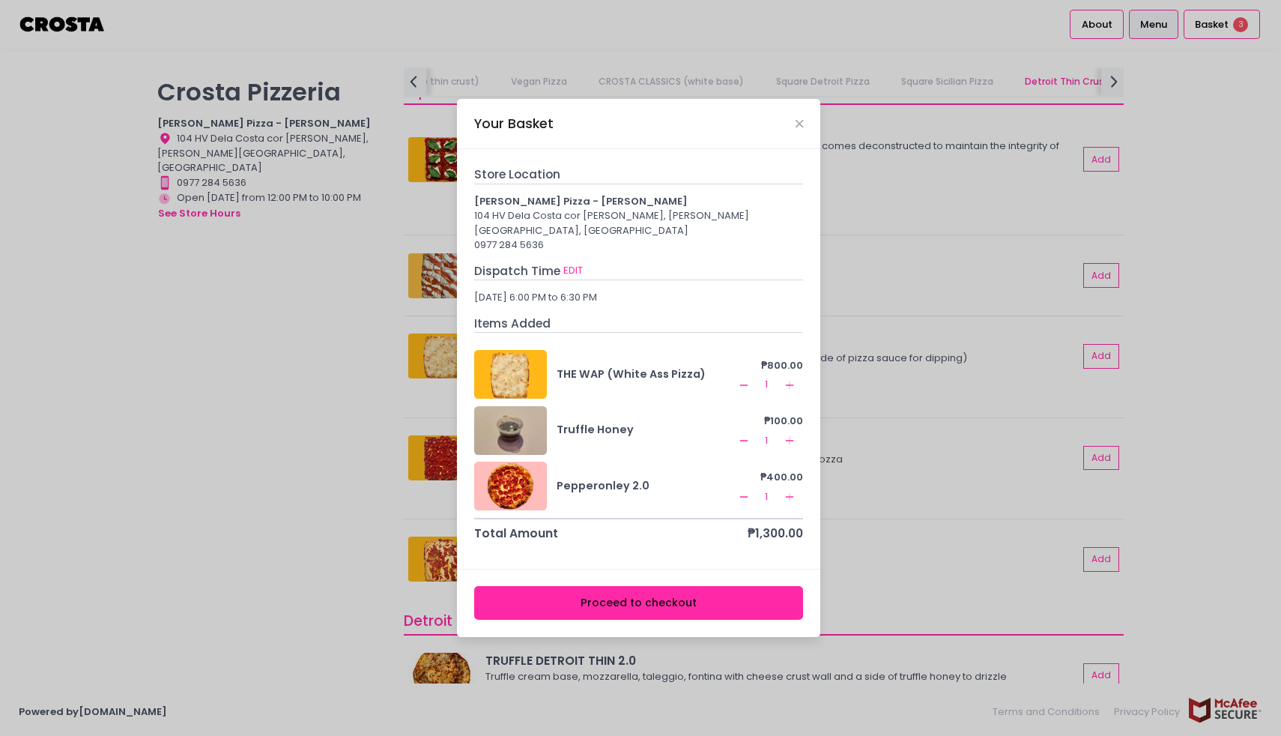
click at [635, 587] on button "Proceed to checkout" at bounding box center [639, 603] width 330 height 34
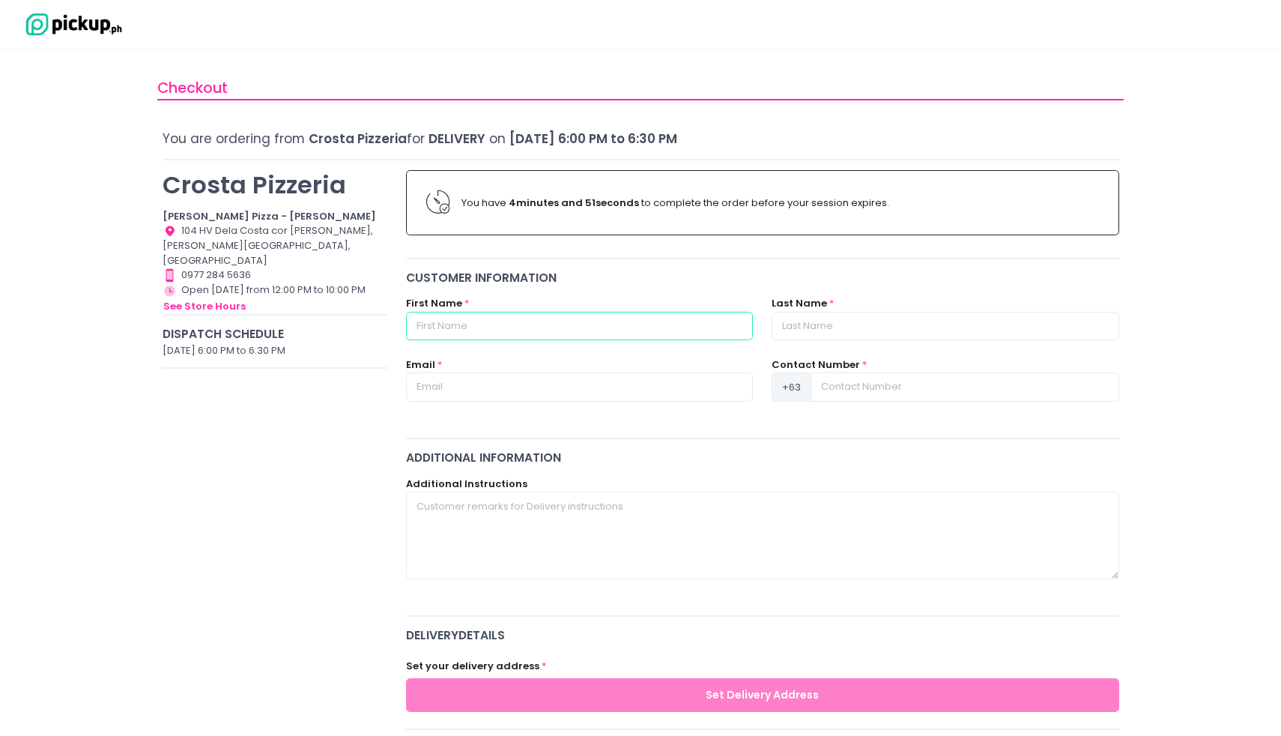
click at [507, 324] on input "text" at bounding box center [579, 326] width 347 height 28
type input "[PERSON_NAME]"
click at [852, 326] on input "text" at bounding box center [945, 326] width 347 height 28
type input "[PERSON_NAME]"
click at [459, 375] on input "text" at bounding box center [579, 386] width 347 height 28
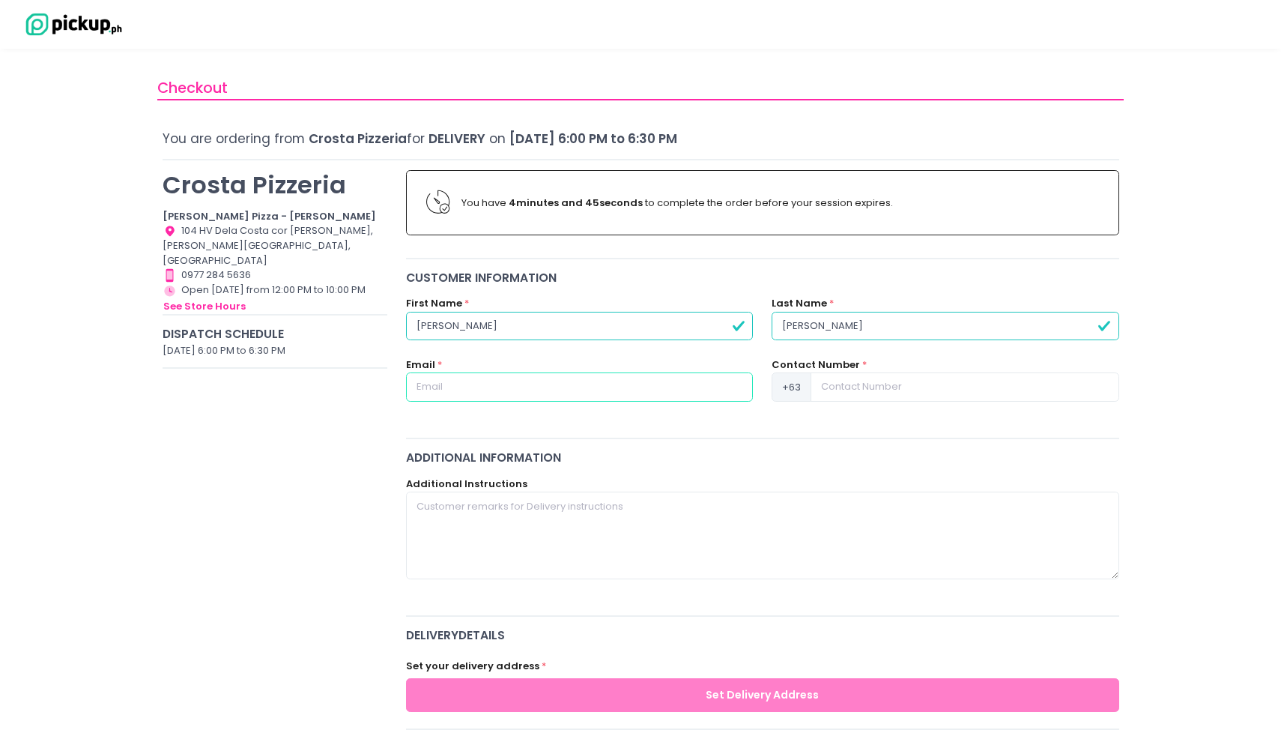
paste input "[EMAIL_ADDRESS][DOMAIN_NAME]"
type input "[EMAIL_ADDRESS][DOMAIN_NAME]"
click at [857, 385] on input at bounding box center [965, 386] width 308 height 28
type input "9992290855"
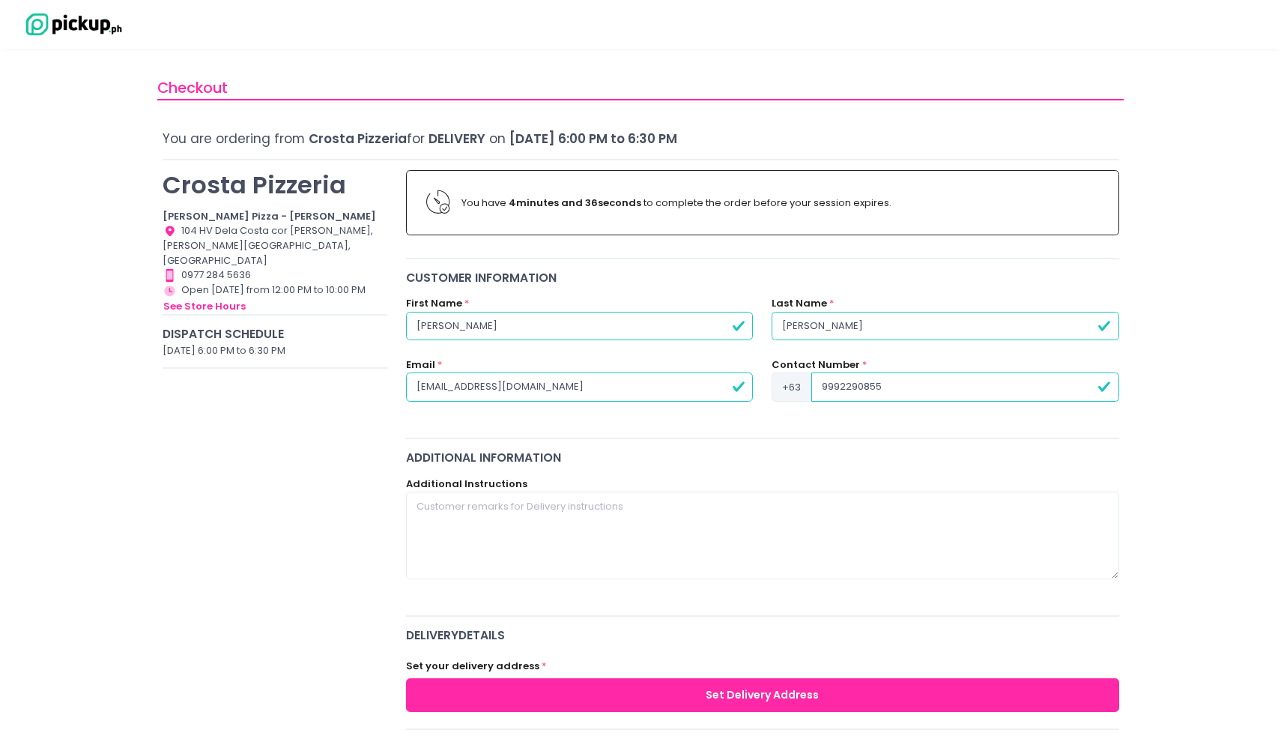
click at [857, 388] on input "9992290855" at bounding box center [965, 386] width 307 height 28
click at [676, 547] on textarea at bounding box center [762, 535] width 713 height 87
click at [451, 519] on textarea at bounding box center [762, 535] width 713 height 87
paste textarea "[STREET_ADDRESS]"
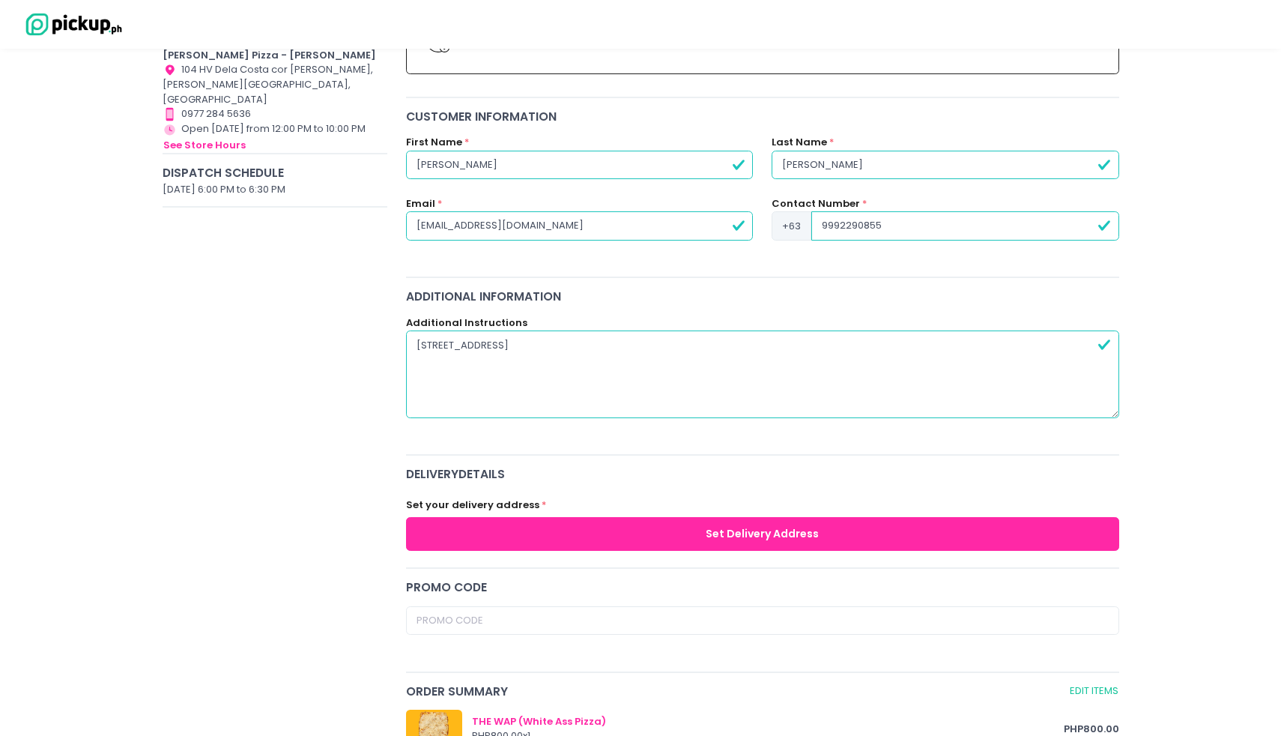
scroll to position [170, 0]
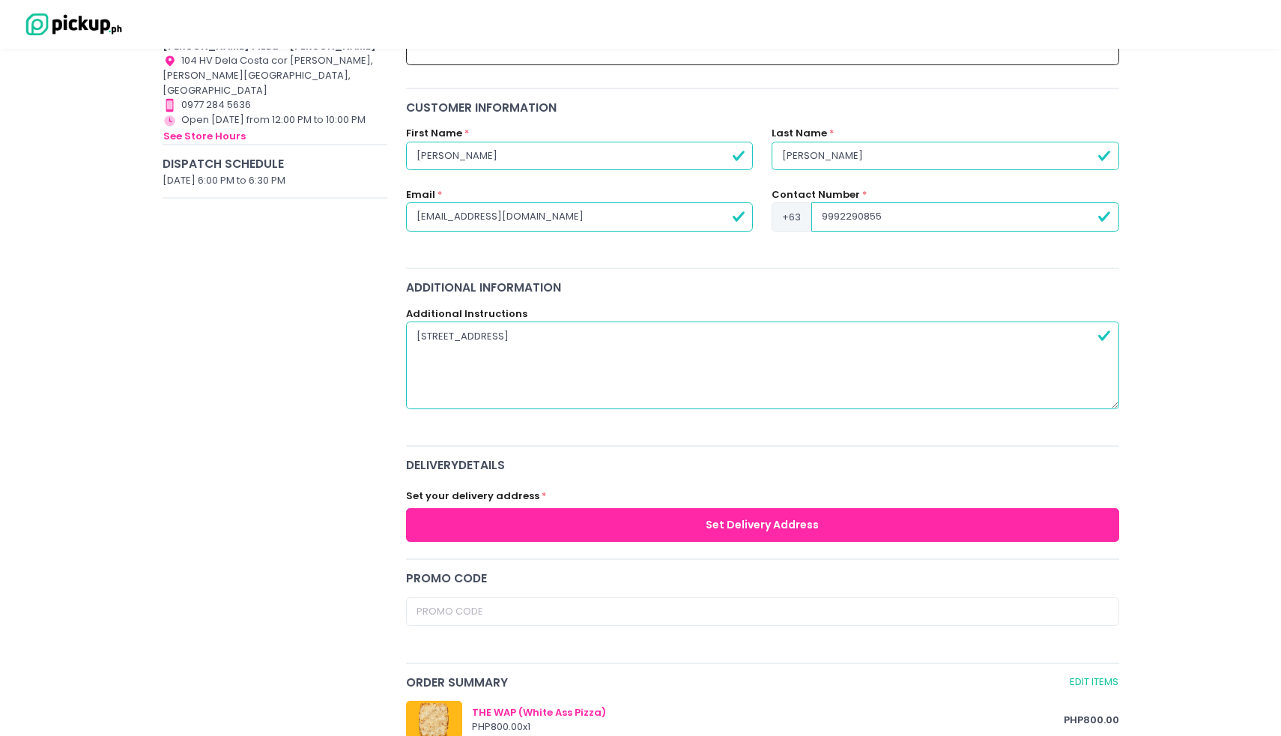
type textarea "[STREET_ADDRESS]"
click at [617, 513] on button "Set Delivery Address" at bounding box center [762, 525] width 713 height 34
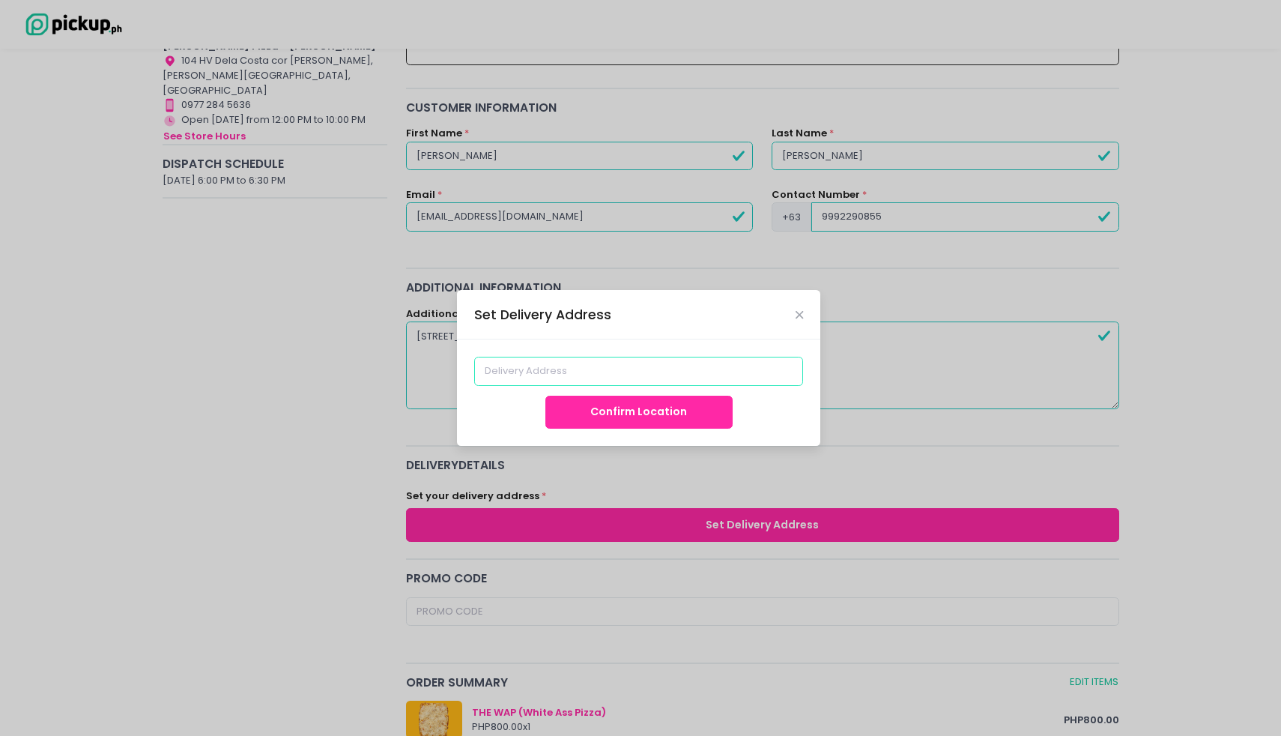
click at [578, 369] on input at bounding box center [639, 371] width 330 height 28
paste input "[STREET_ADDRESS]"
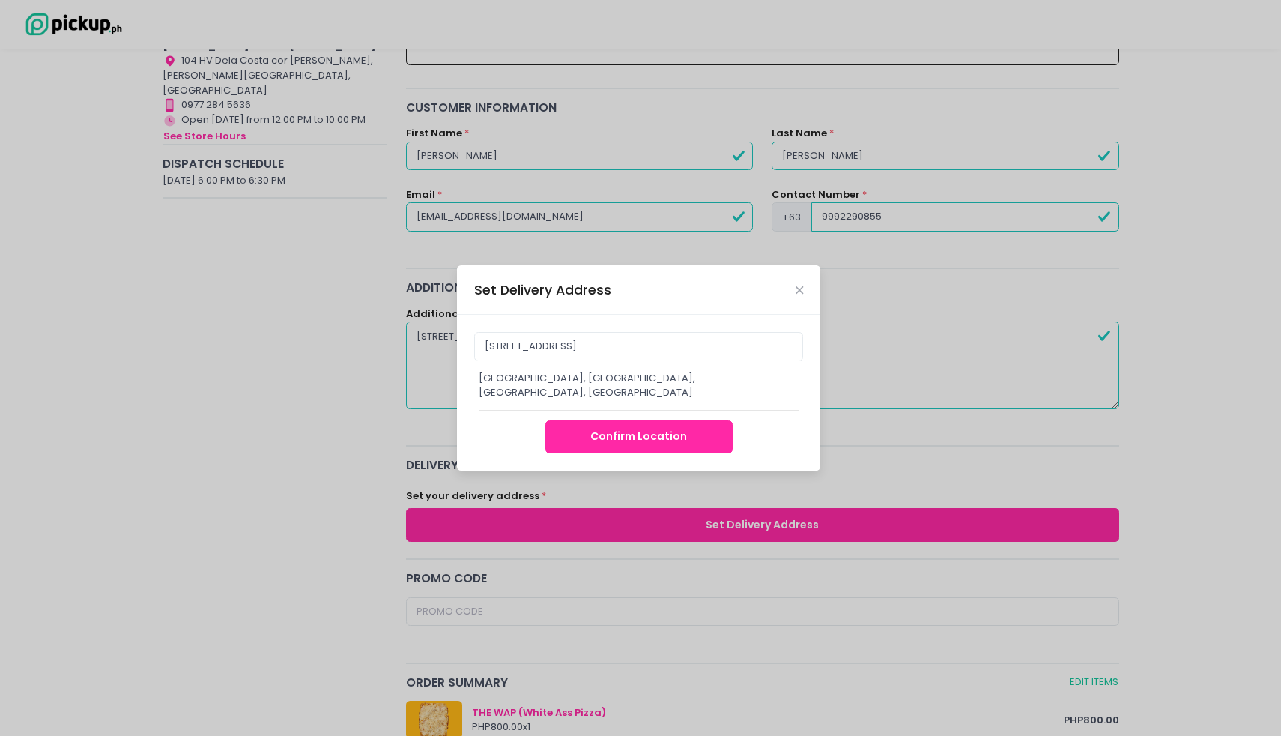
click at [648, 431] on button "Confirm Location" at bounding box center [639, 437] width 187 height 34
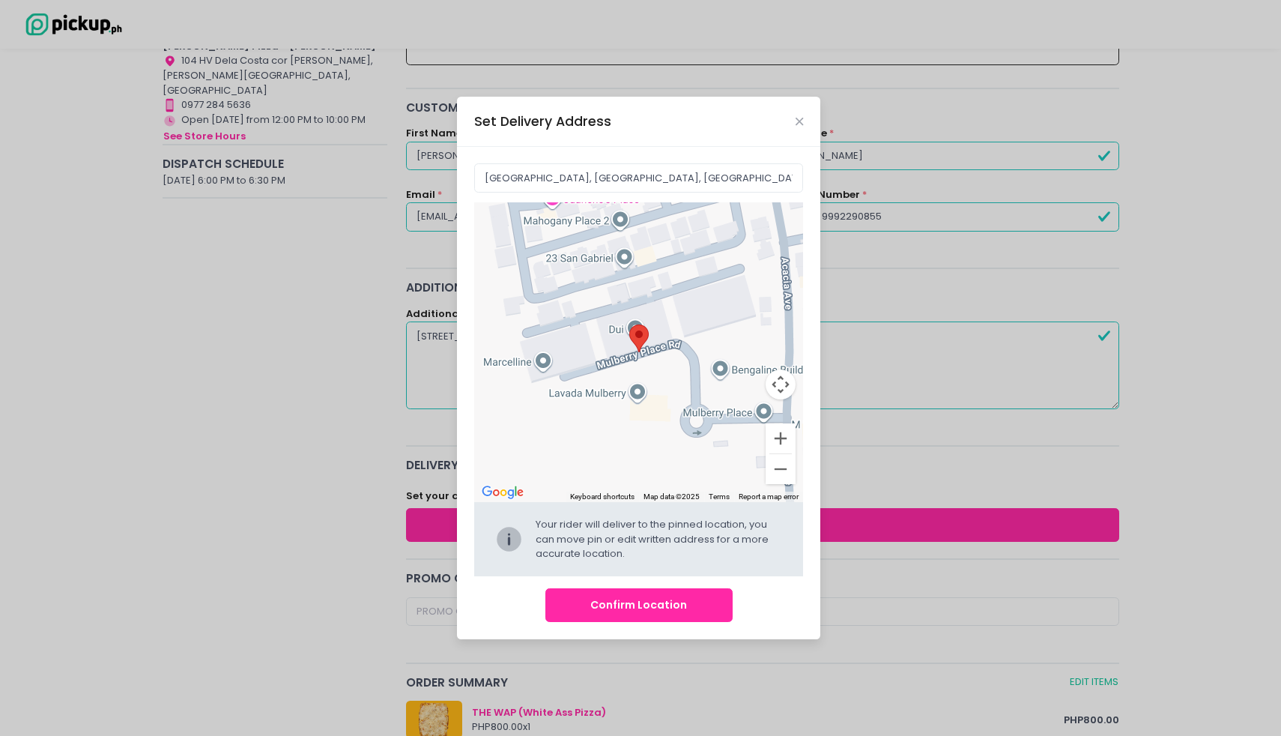
drag, startPoint x: 560, startPoint y: 281, endPoint x: 686, endPoint y: 352, distance: 144.6
click at [686, 352] on div "Move pin to edit location" at bounding box center [639, 352] width 330 height 300
type input "Acacia Estates, [GEOGRAPHIC_DATA], [GEOGRAPHIC_DATA], [GEOGRAPHIC_DATA]"
click at [645, 608] on button "Confirm Location" at bounding box center [639, 605] width 187 height 34
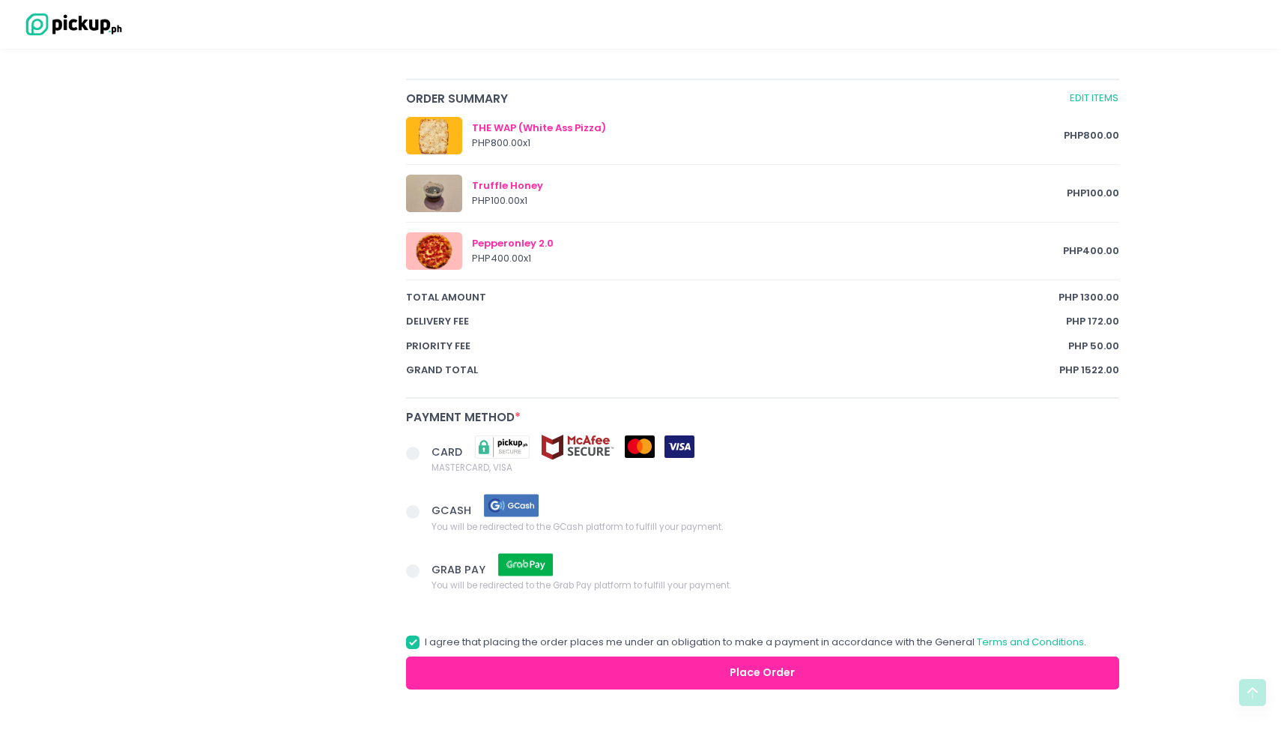
scroll to position [860, 0]
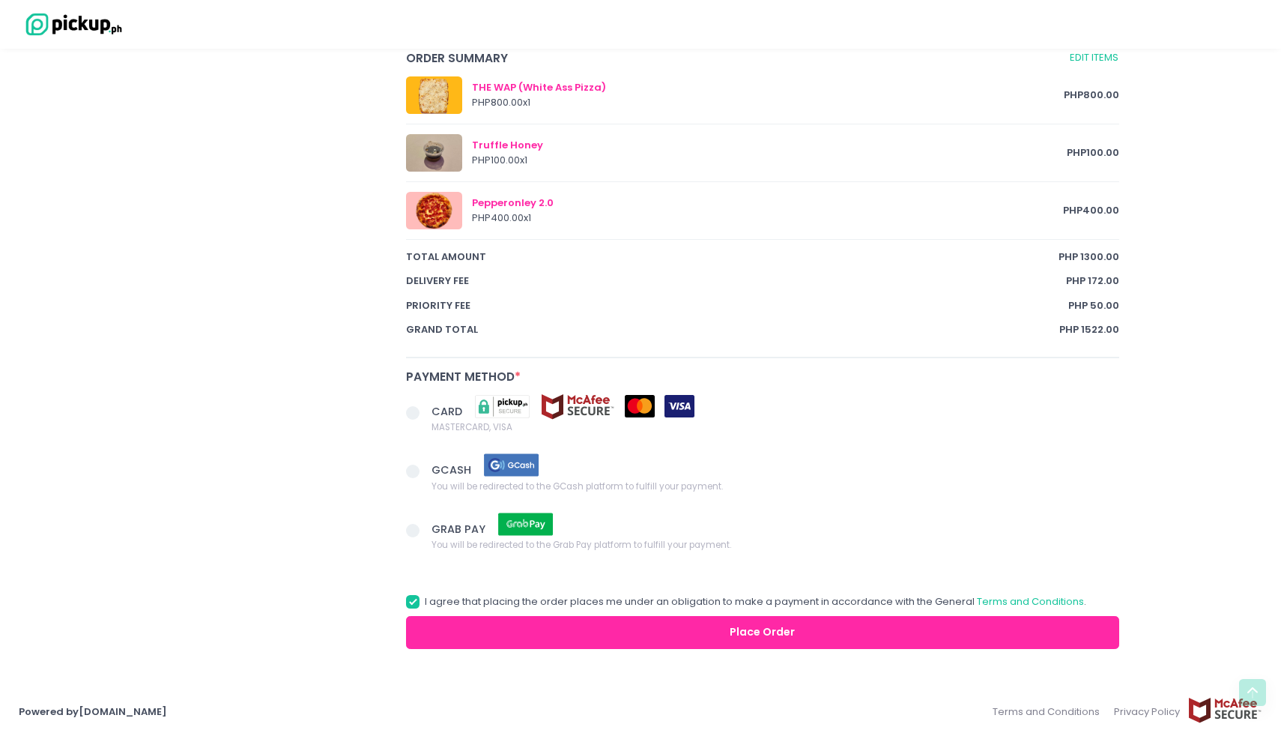
click at [413, 414] on span at bounding box center [412, 412] width 13 height 13
click at [425, 414] on input "CARD MASTERCARD, VISA" at bounding box center [430, 410] width 10 height 10
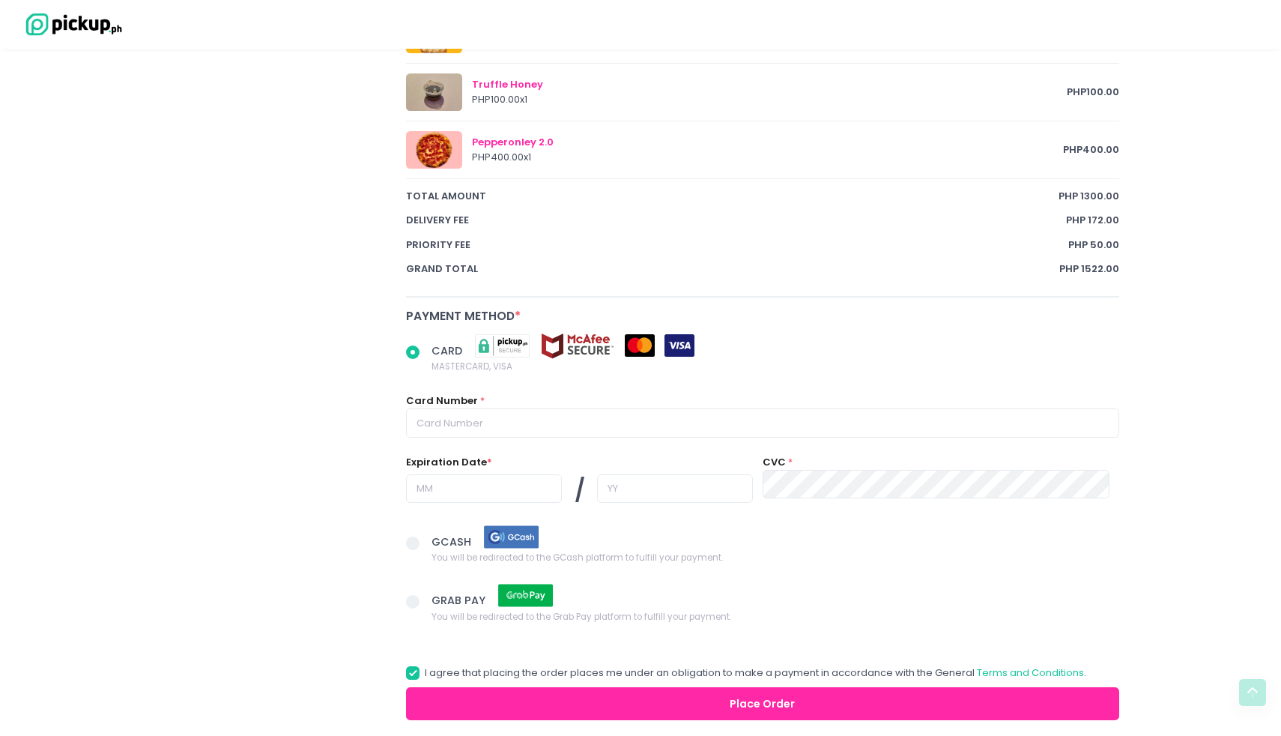
scroll to position [991, 0]
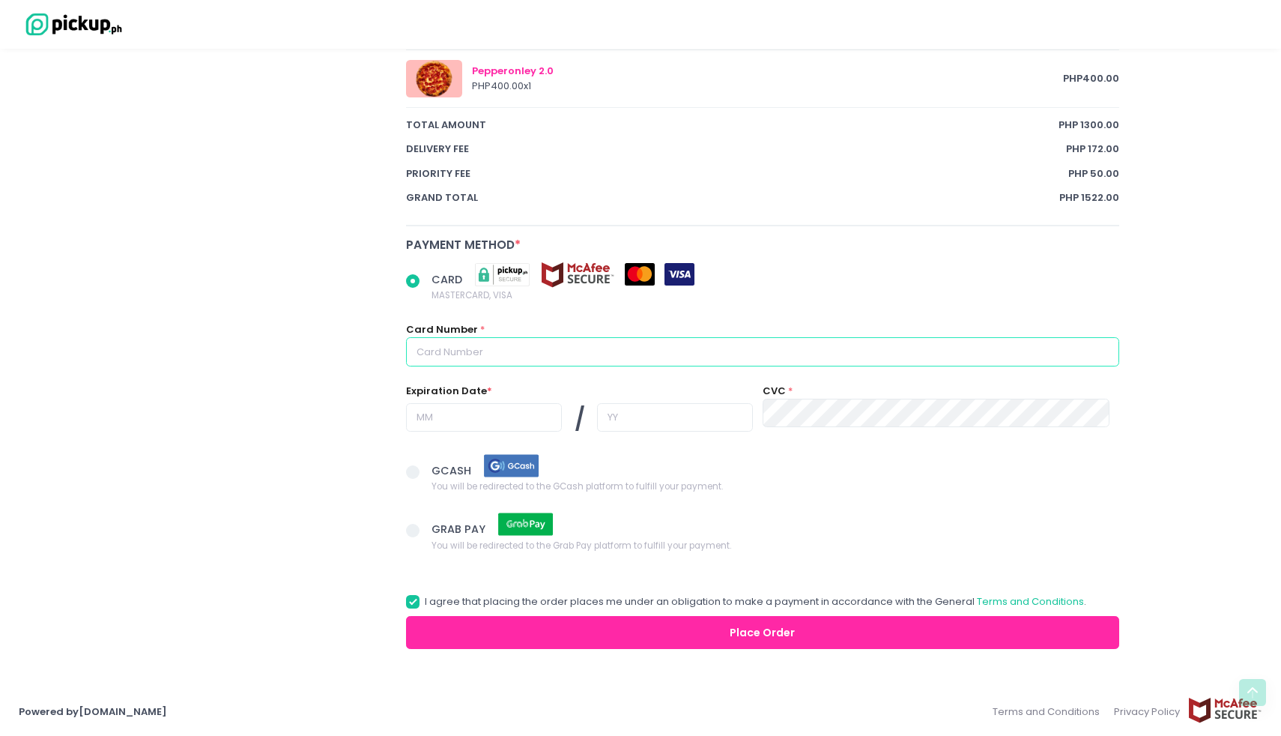
click at [467, 354] on input "text" at bounding box center [762, 351] width 713 height 28
radio input "true"
type input "4"
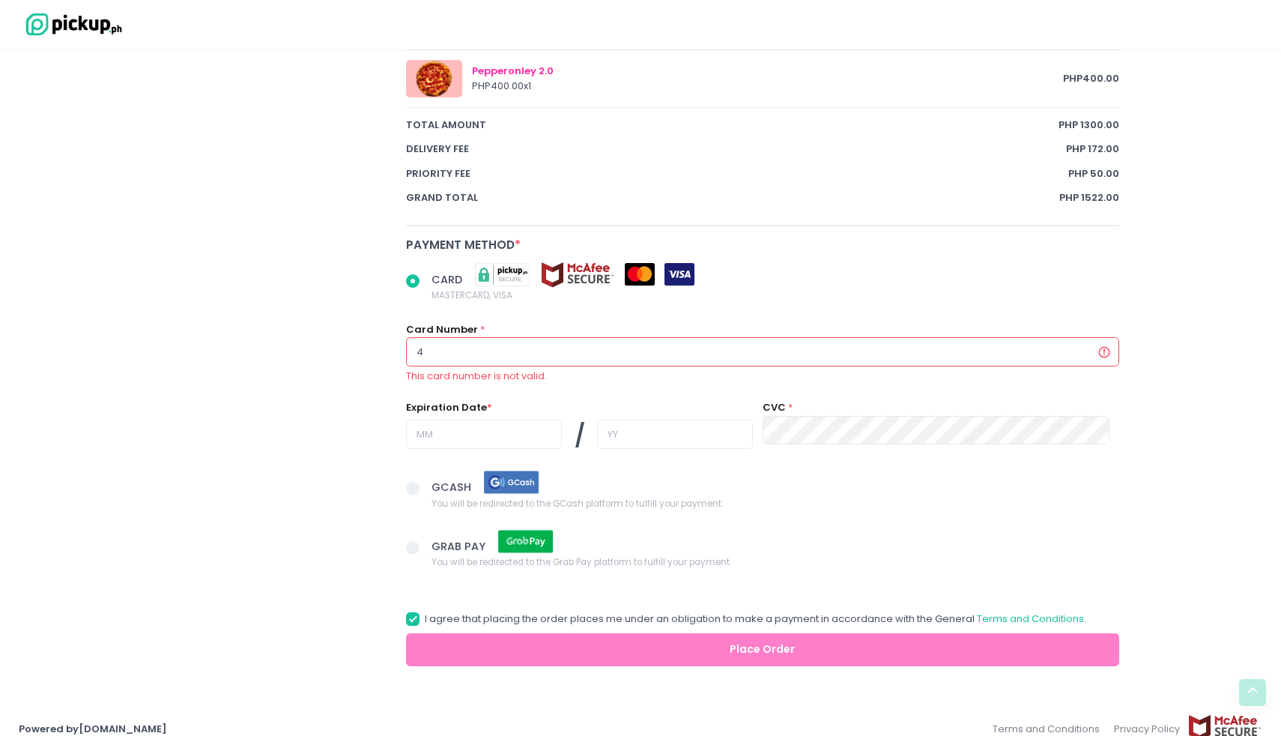
radio input "true"
type input "41"
radio input "true"
type input "412"
radio input "true"
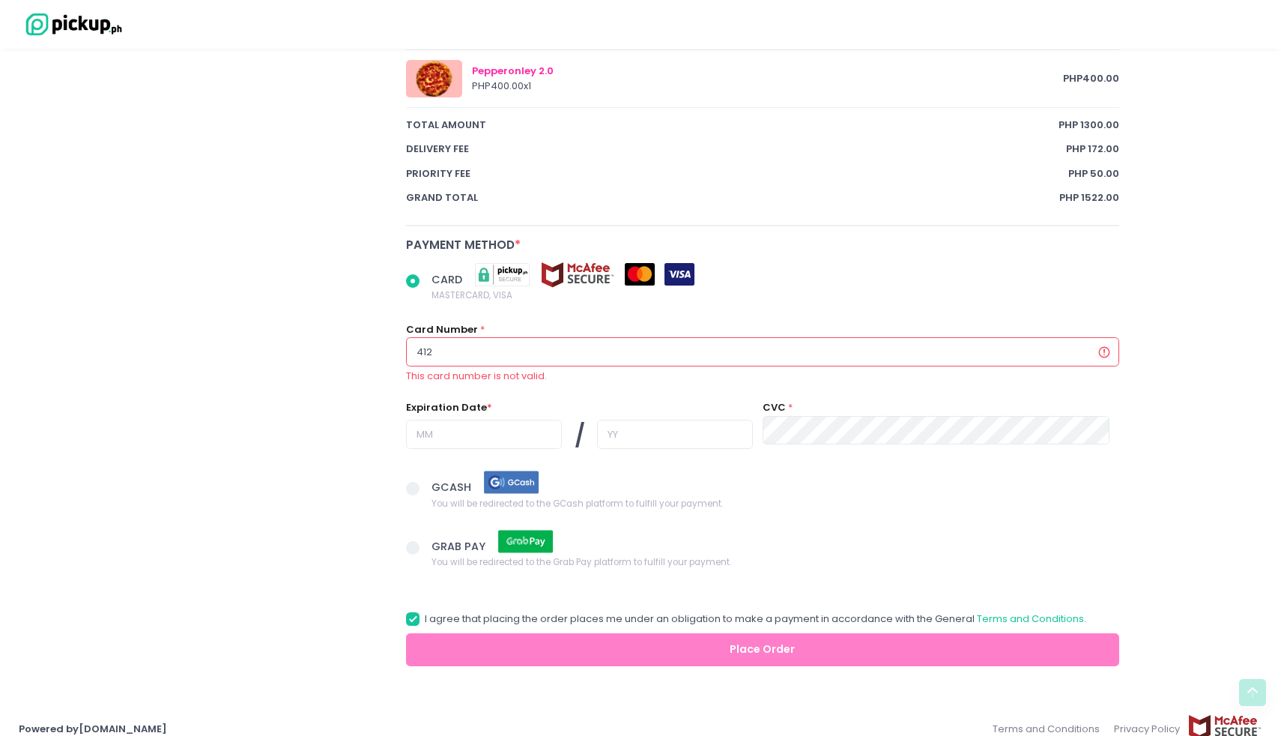
type input "4126"
radio input "true"
type input "41261"
radio input "true"
type input "412611"
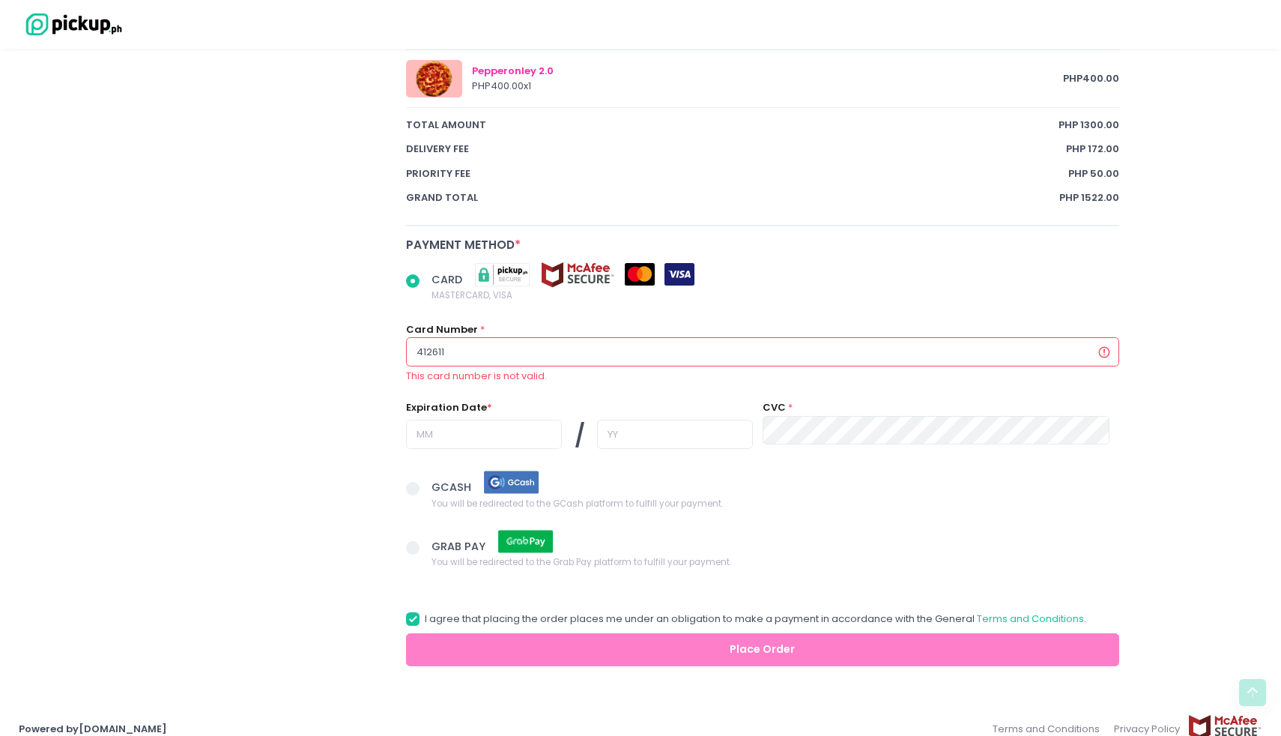
radio input "true"
type input "4126118"
radio input "true"
type input "41261186"
radio input "true"
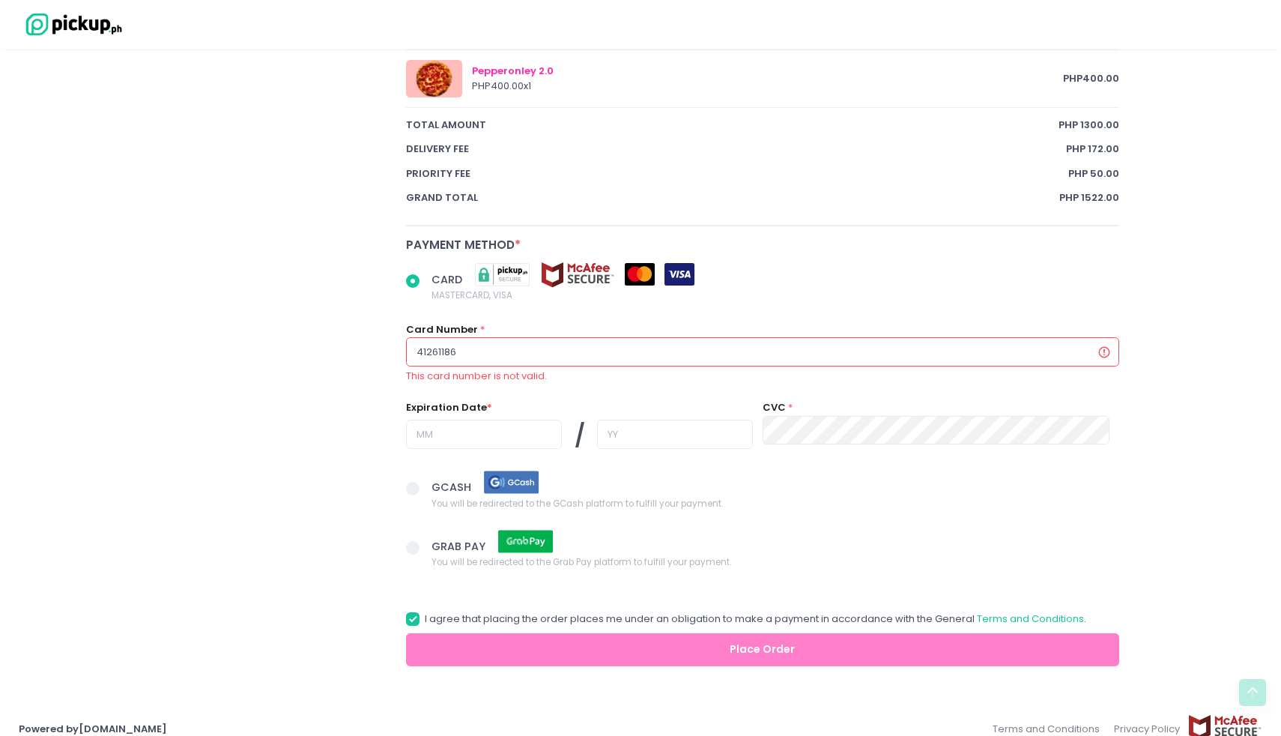
type input "412611867"
radio input "true"
type input "4126118672"
radio input "true"
type input "41261186727"
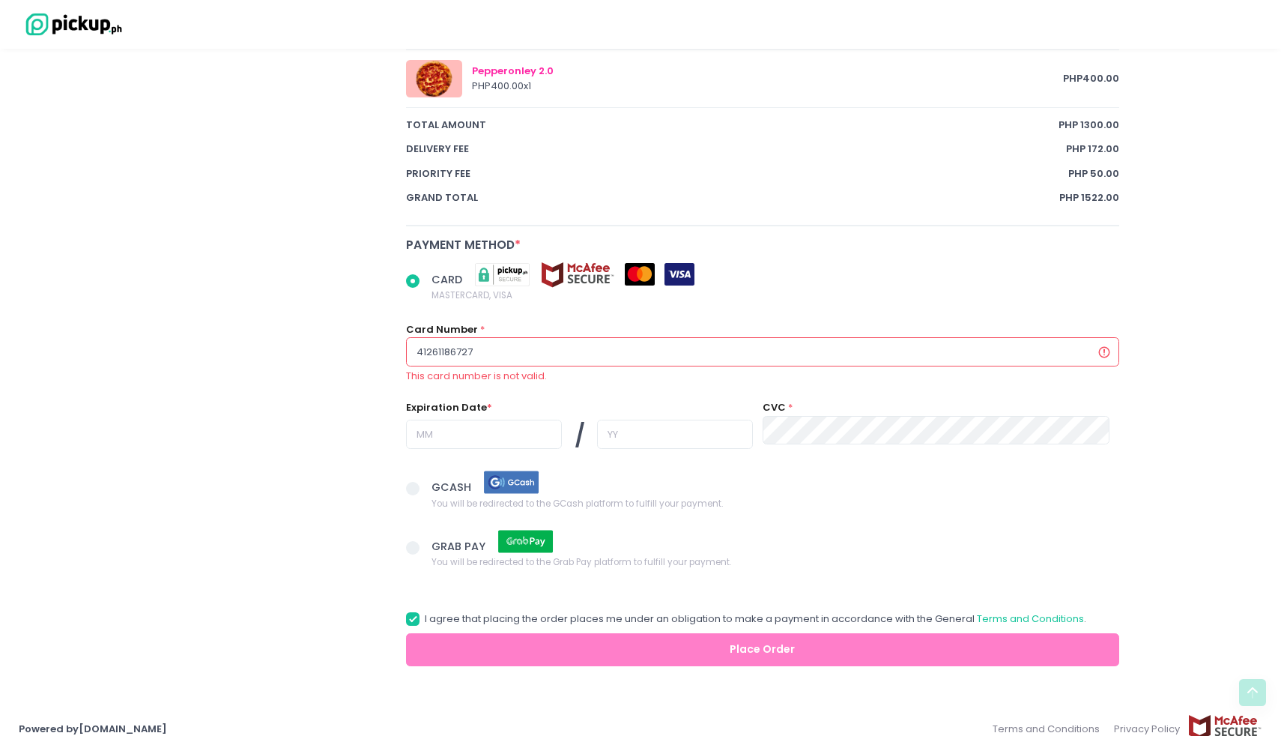
radio input "true"
type input "412611867278"
radio input "true"
type input "4126118672781"
radio input "true"
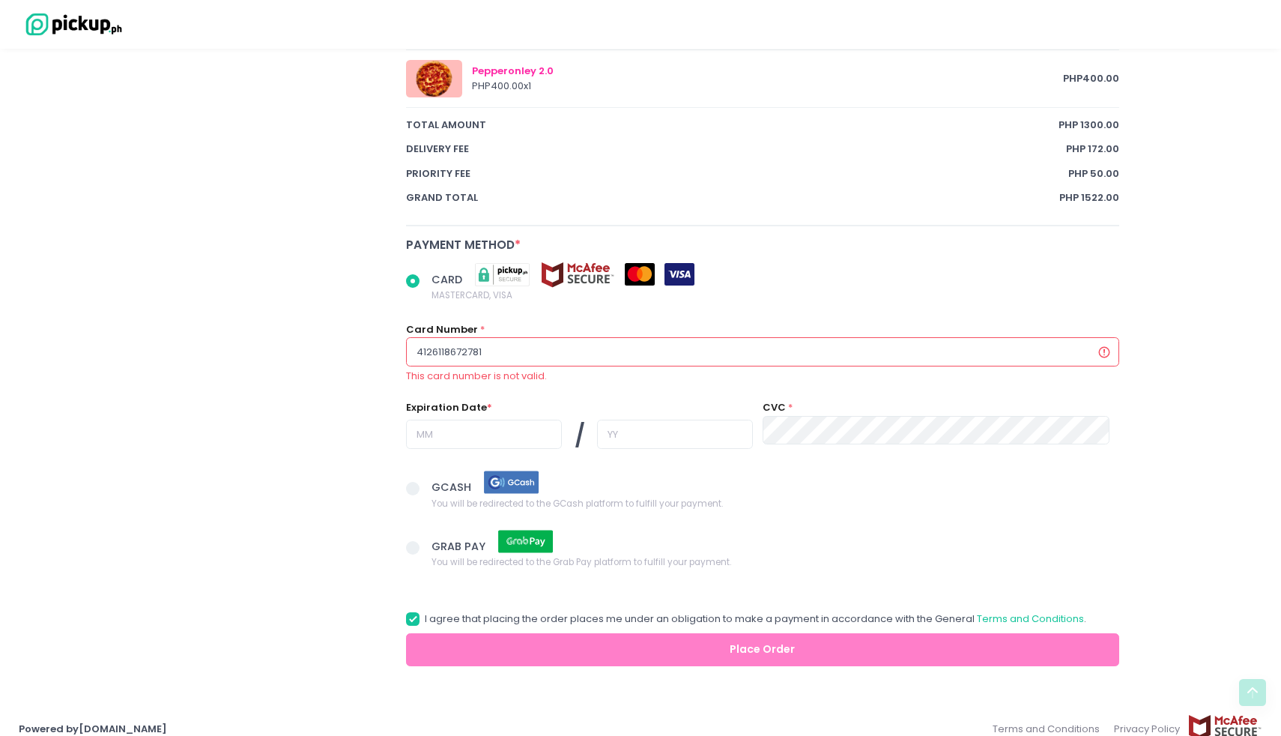
type input "41261186727810"
radio input "true"
type input "412611867278101"
radio input "true"
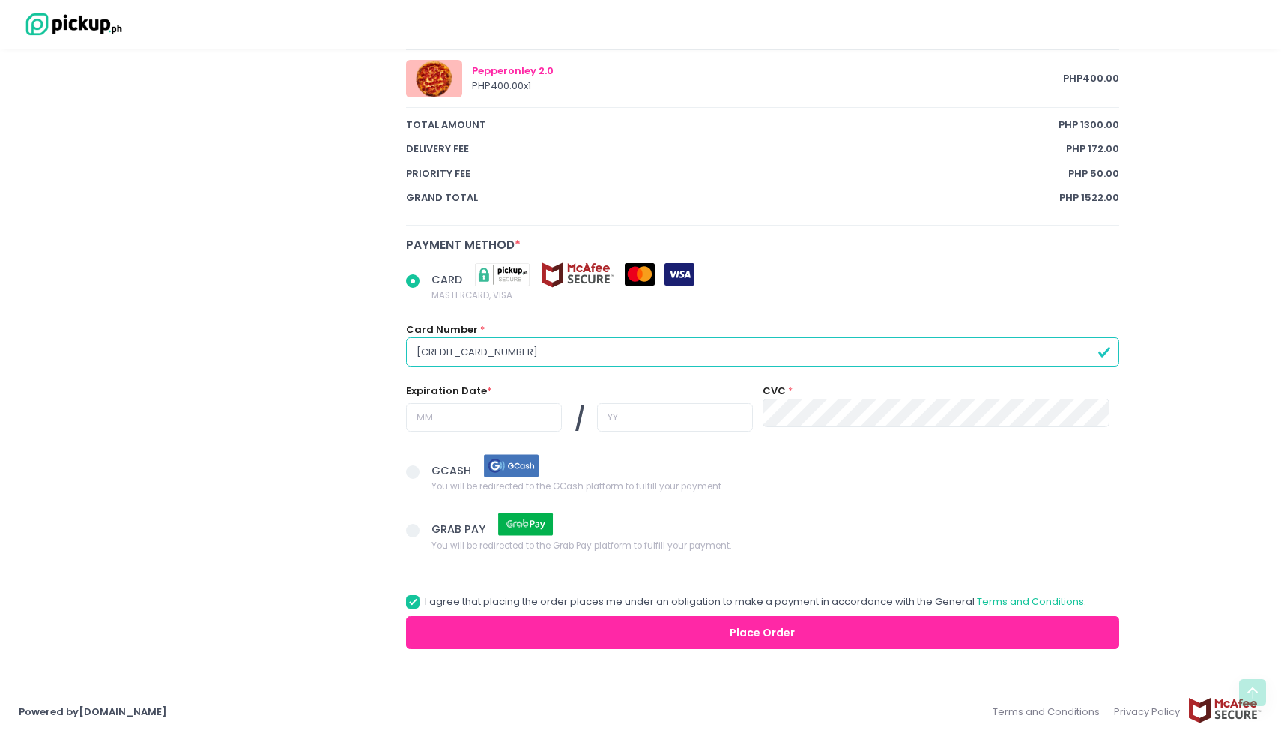
type input "[CREDIT_CARD_NUMBER]"
click at [448, 420] on input "text" at bounding box center [484, 417] width 156 height 28
radio input "true"
type input "0"
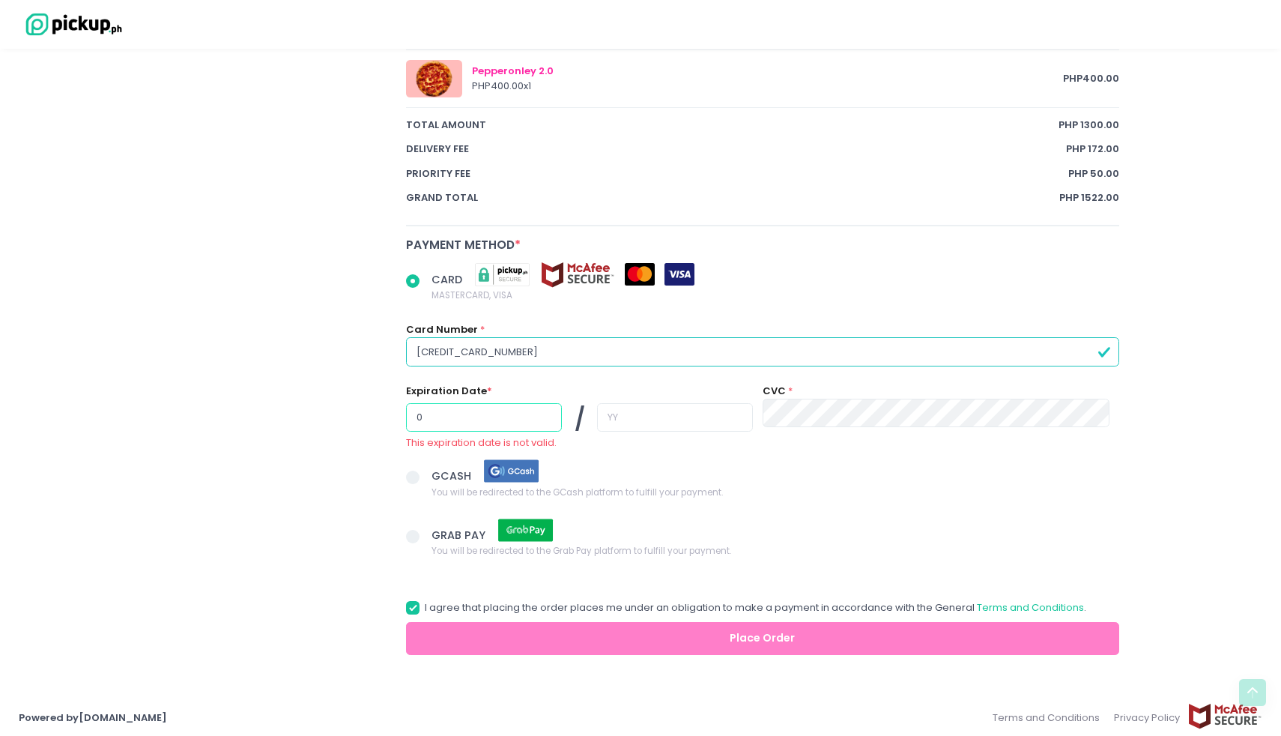
radio input "true"
type input "09"
click at [597, 404] on input "text" at bounding box center [675, 417] width 156 height 28
radio input "true"
type input "2"
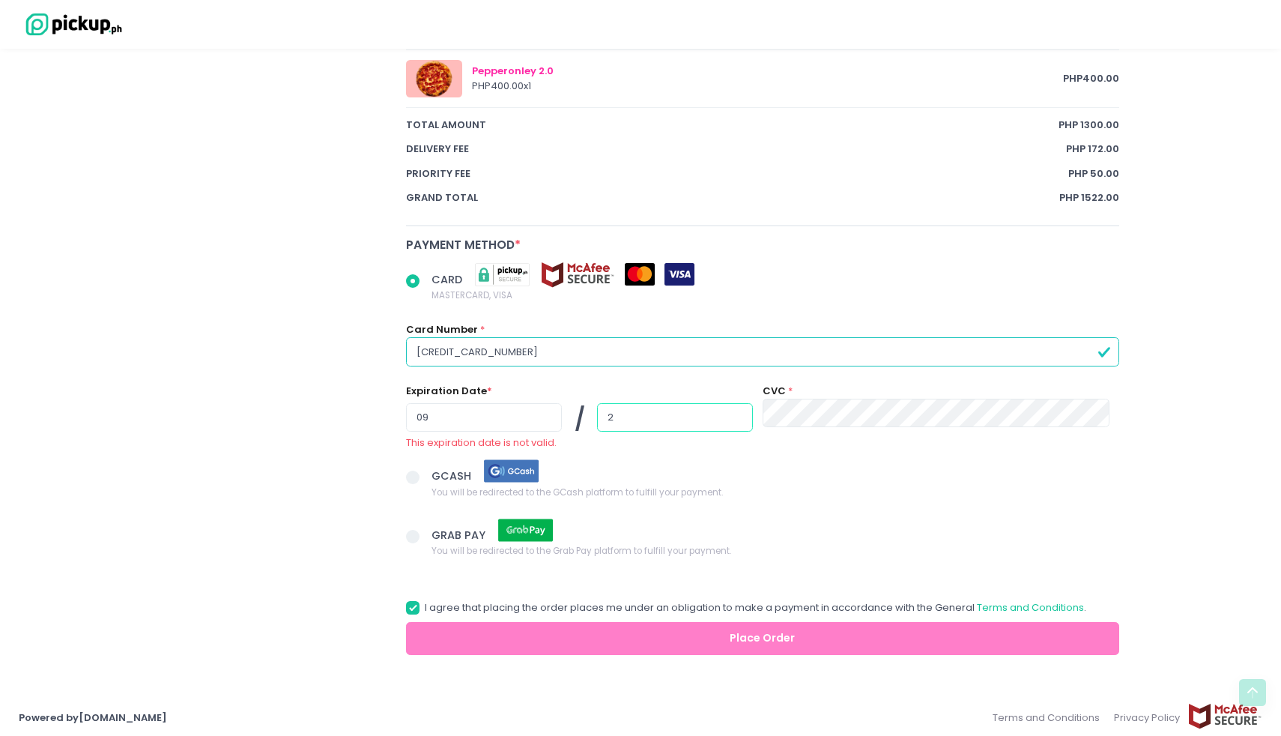
radio input "true"
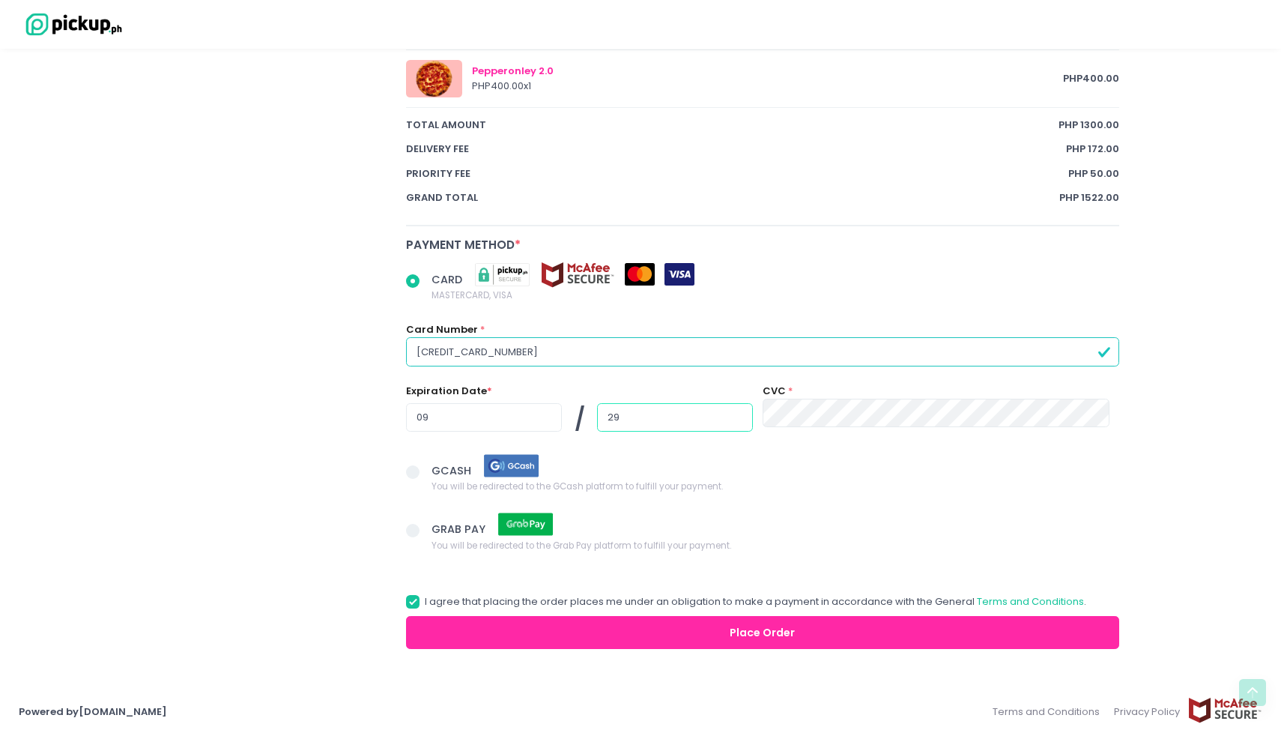
type input "29"
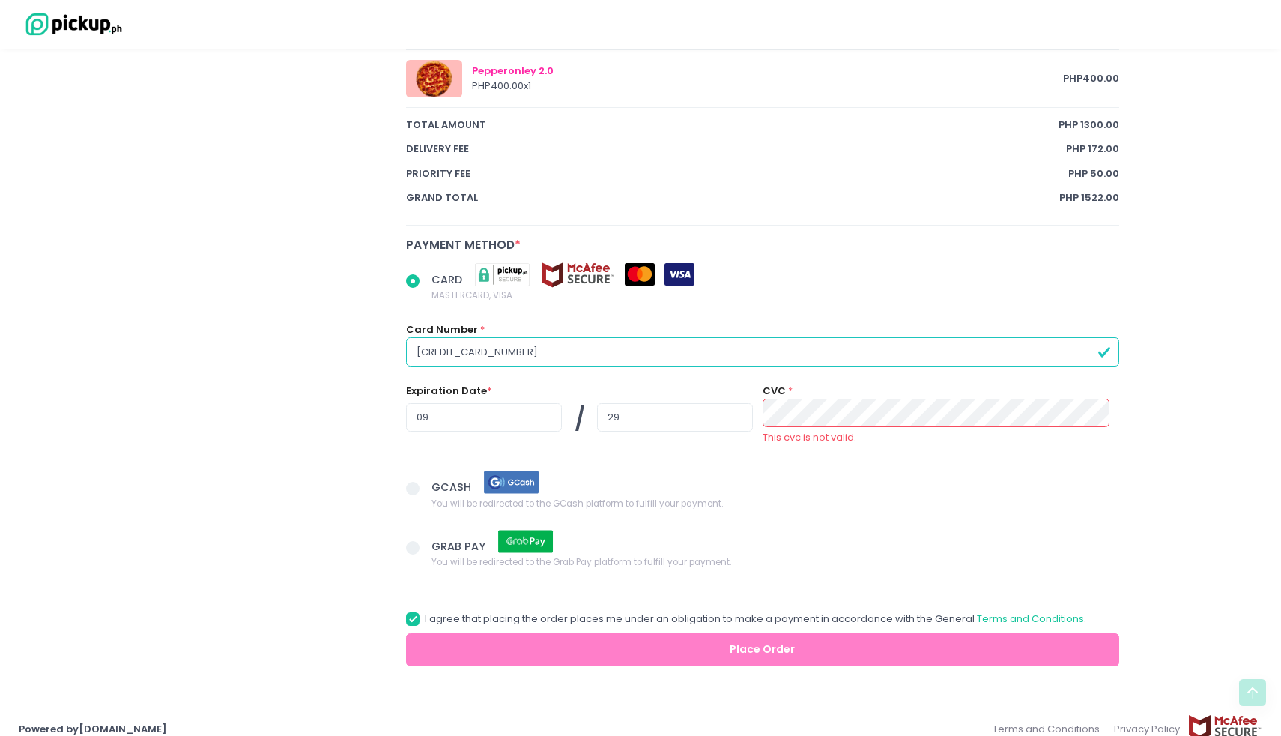
radio input "true"
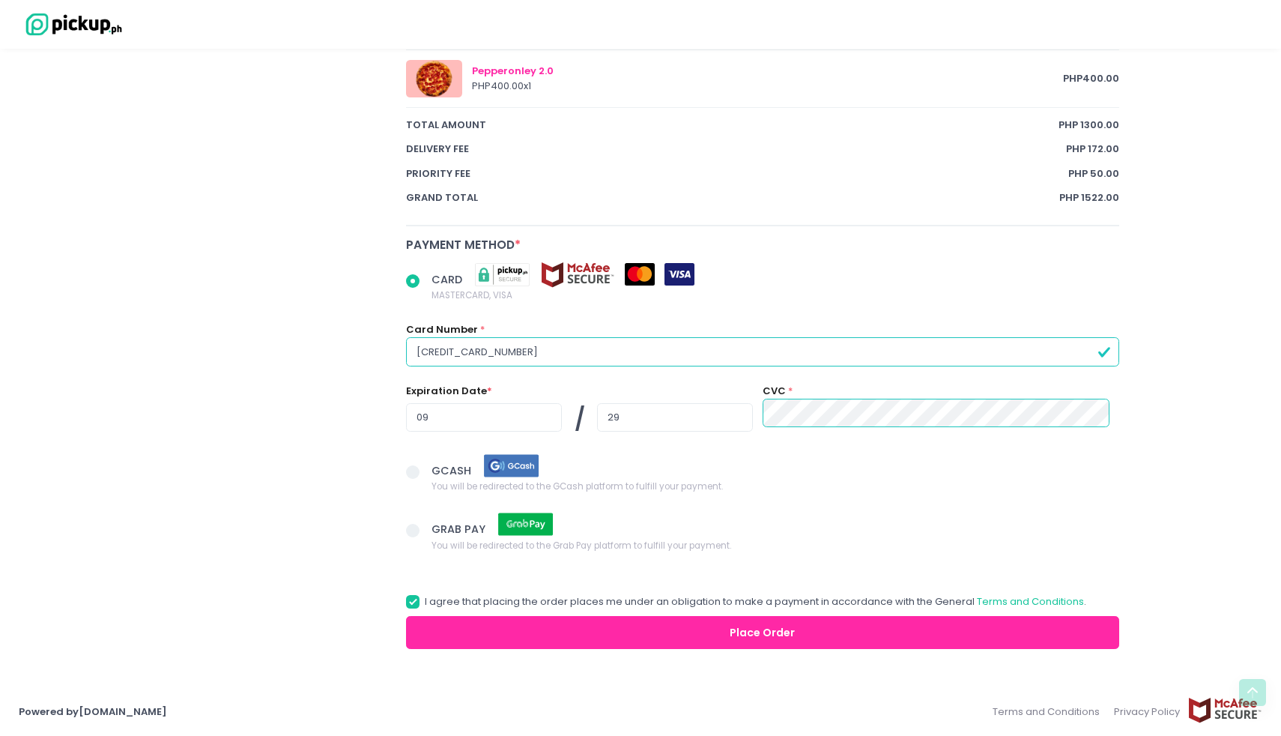
click at [414, 472] on span at bounding box center [412, 471] width 13 height 13
click at [425, 472] on input "GCASH You will be redirected to the GCash platform to fulfill your payment." at bounding box center [430, 470] width 10 height 10
radio input "true"
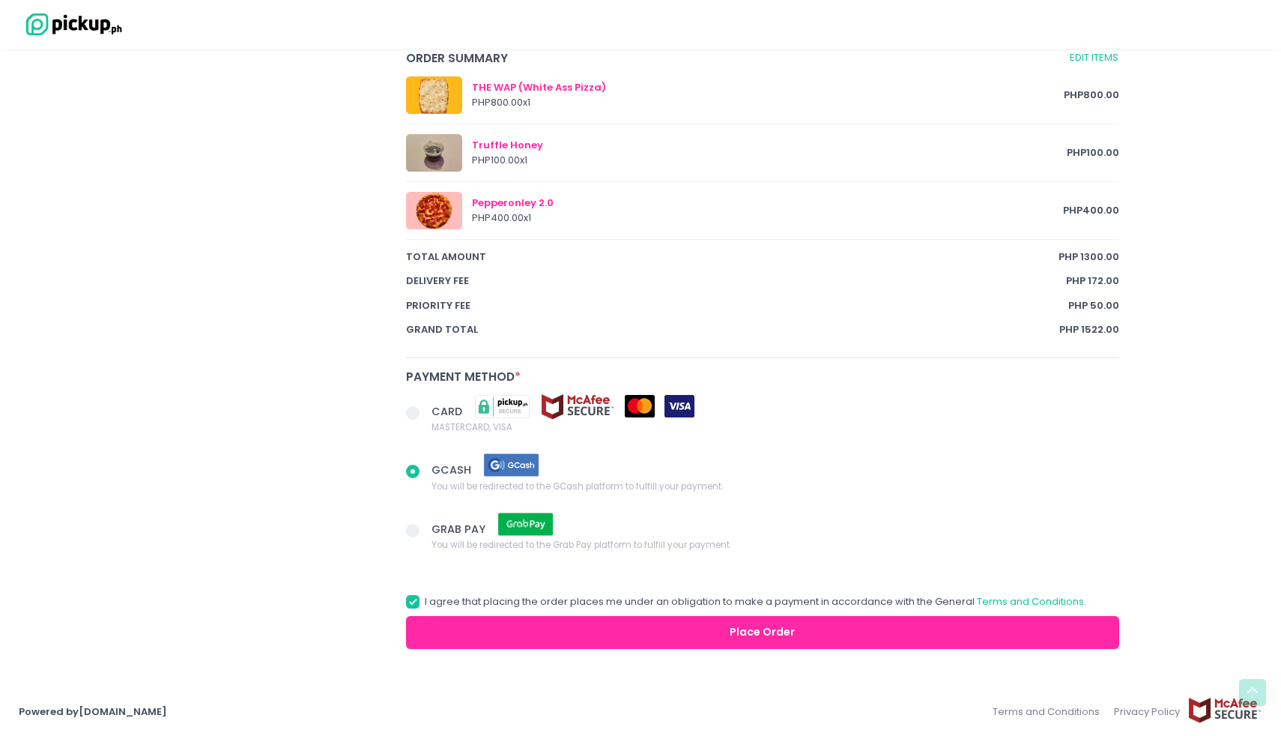
click at [418, 416] on span at bounding box center [412, 412] width 13 height 13
click at [425, 415] on input "CARD MASTERCARD, VISA" at bounding box center [430, 410] width 10 height 10
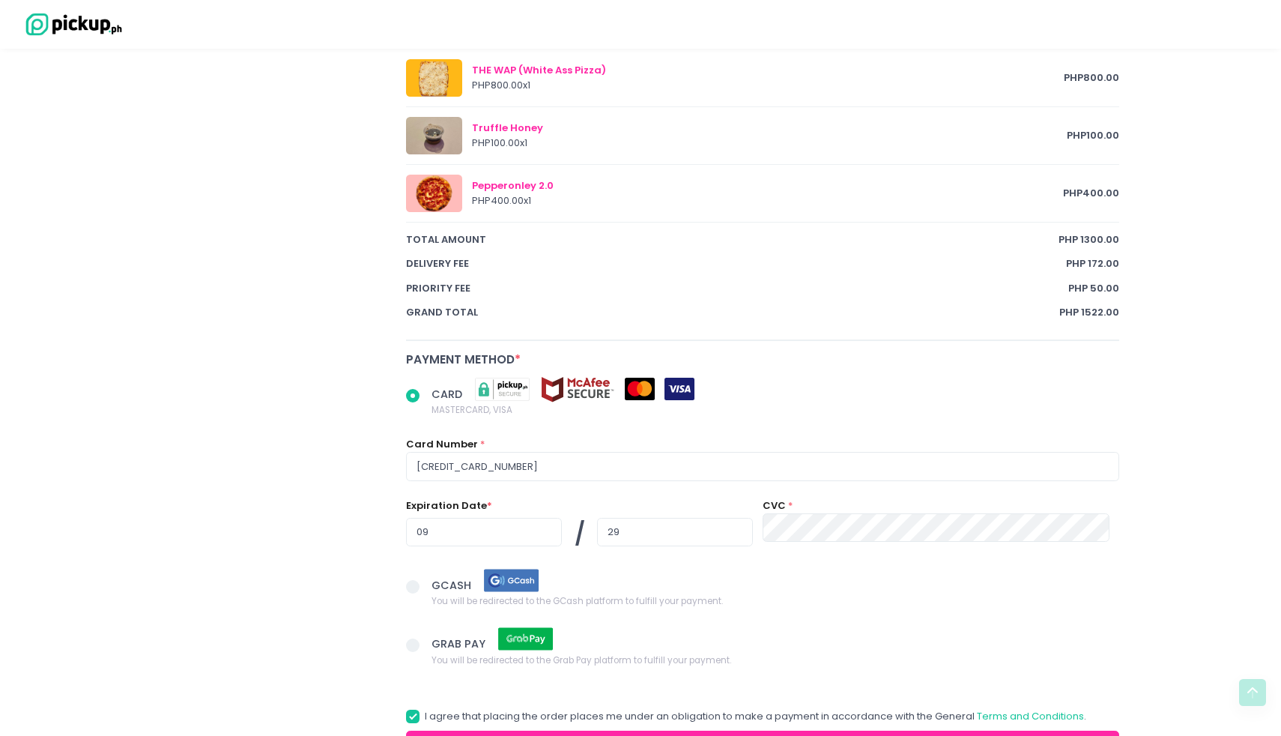
scroll to position [991, 0]
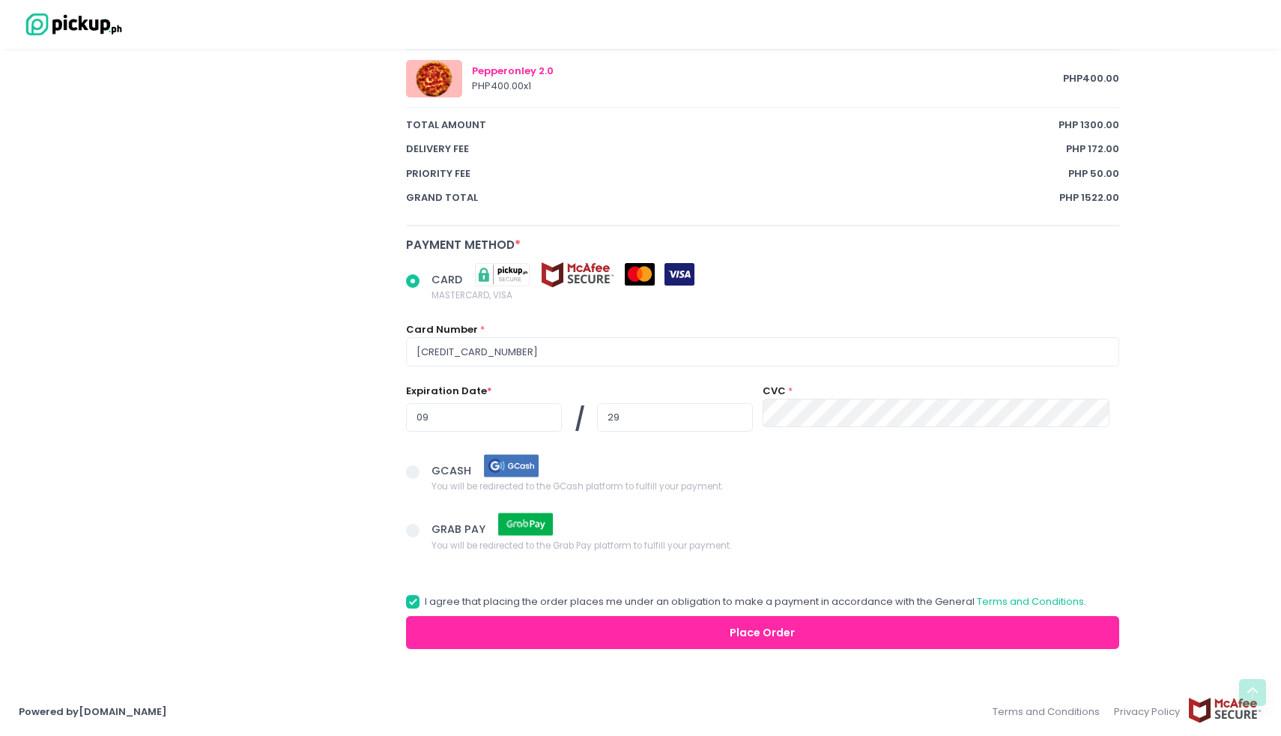
click at [705, 631] on button "Place Order" at bounding box center [762, 633] width 713 height 34
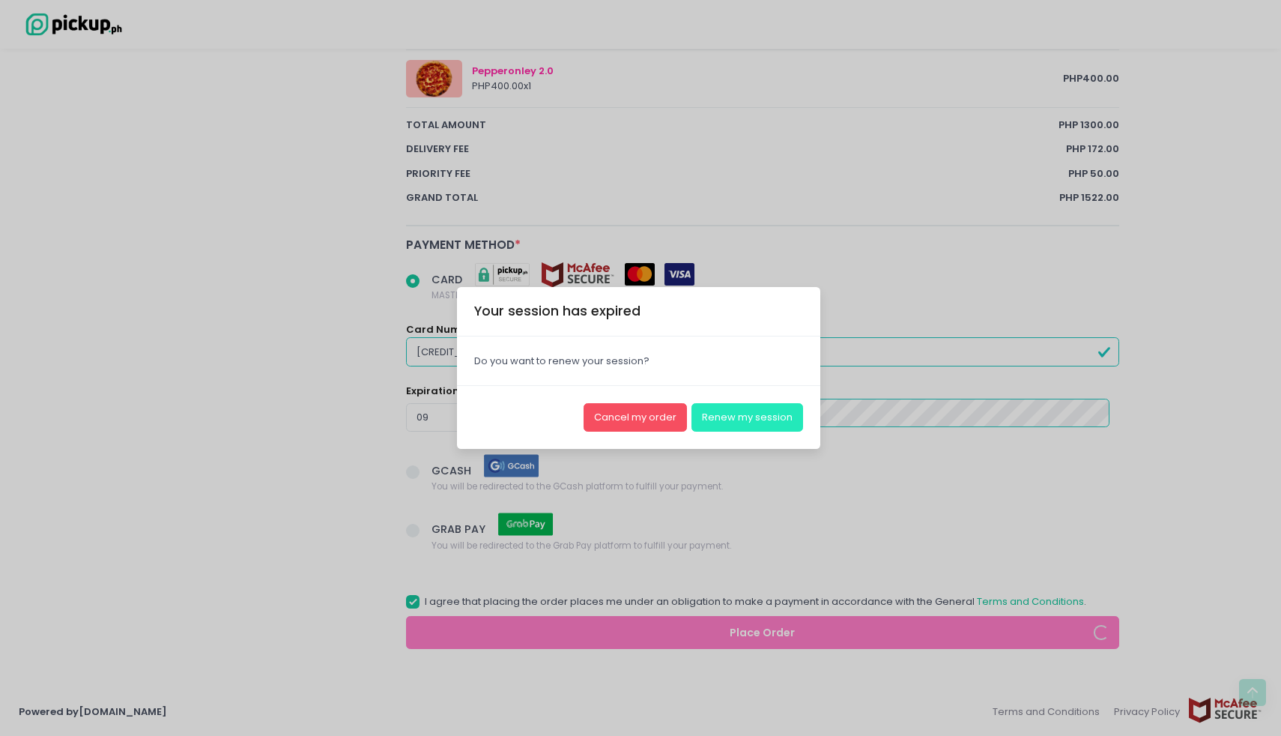
click at [740, 416] on button "Renew my session" at bounding box center [748, 417] width 112 height 28
radio input "true"
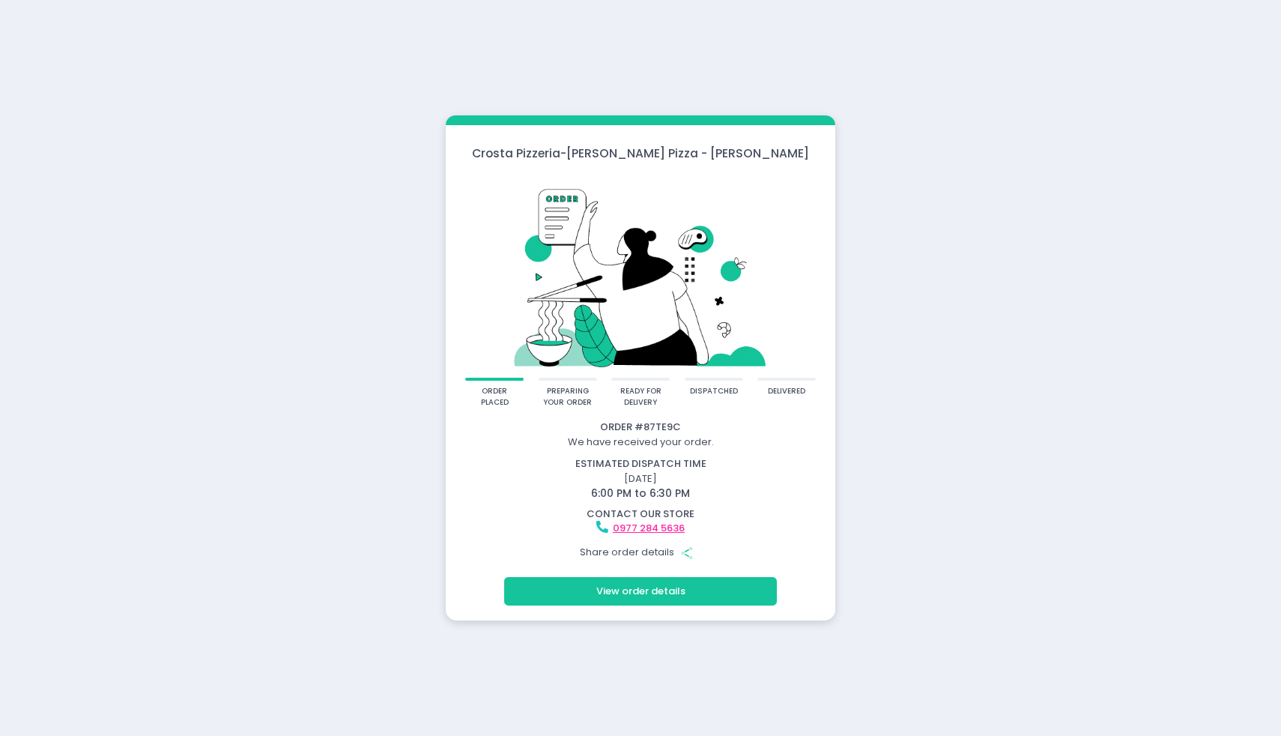
click at [618, 596] on button "View order details" at bounding box center [640, 591] width 273 height 28
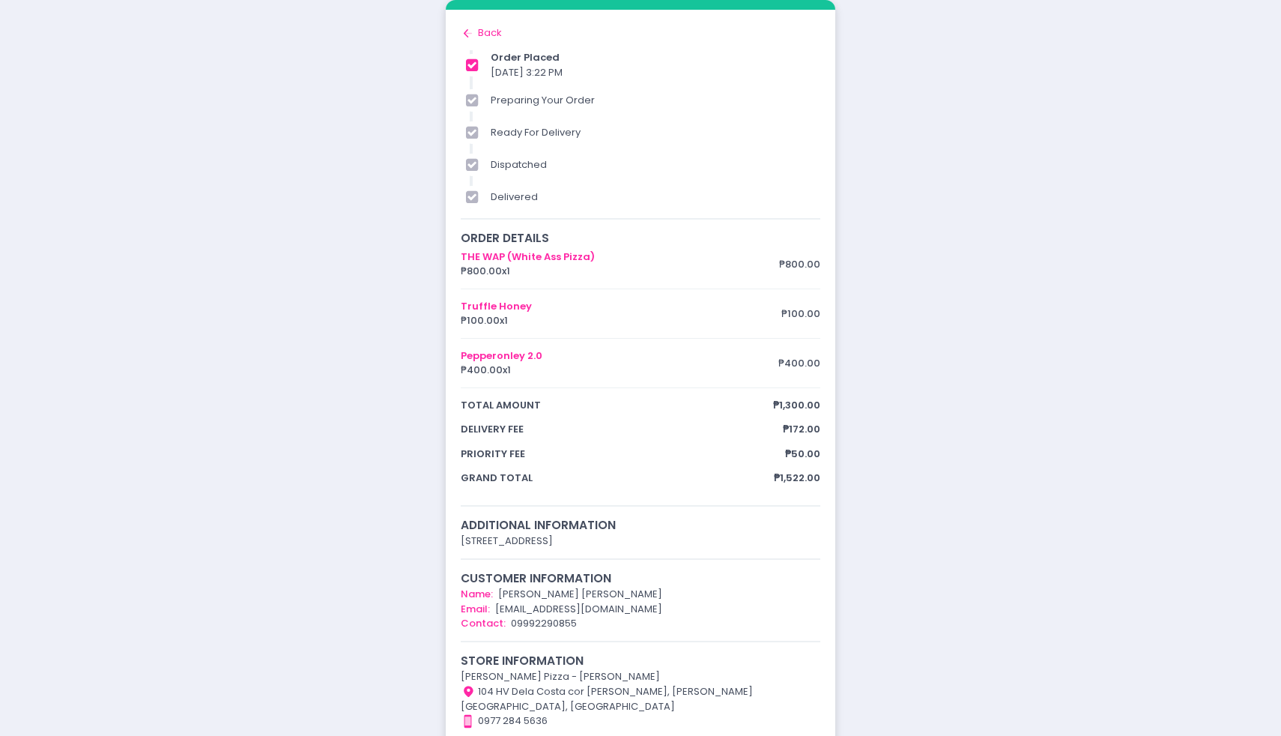
click at [491, 34] on div "Back to home Created with Sketch. Back" at bounding box center [641, 32] width 360 height 15
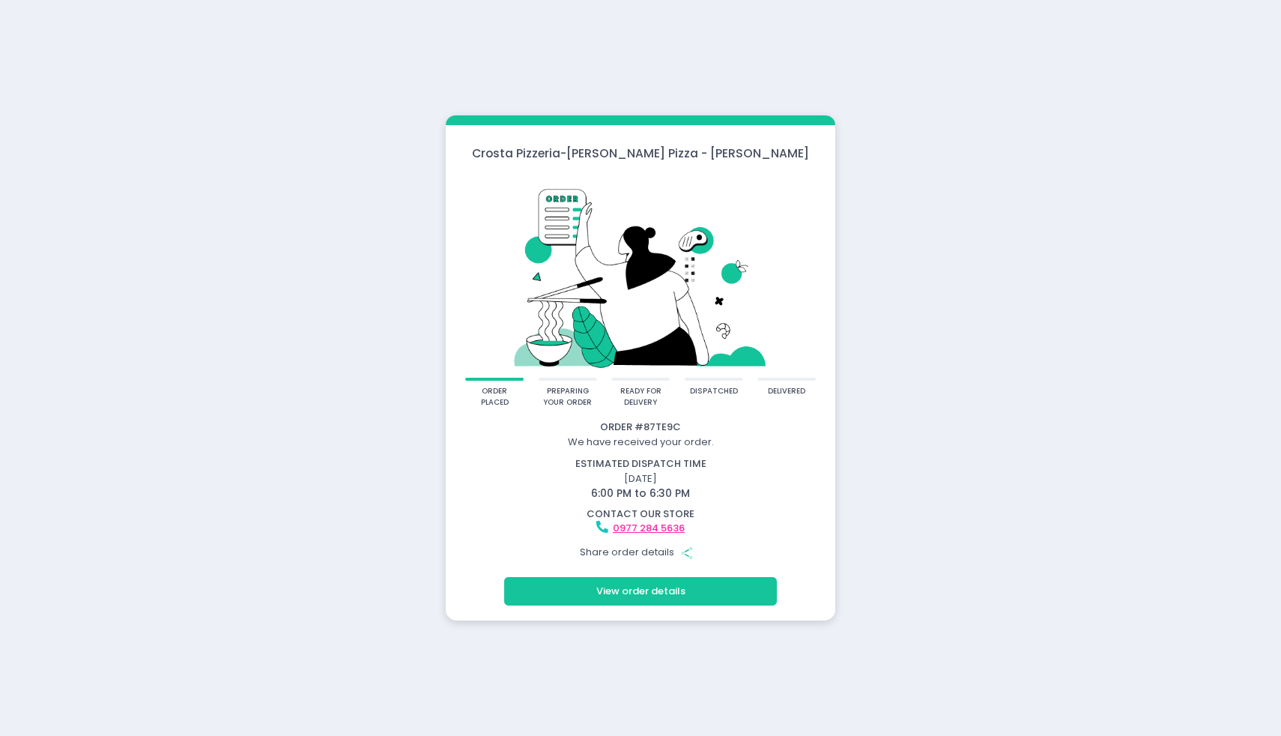
click at [640, 584] on button "View order details" at bounding box center [640, 591] width 273 height 28
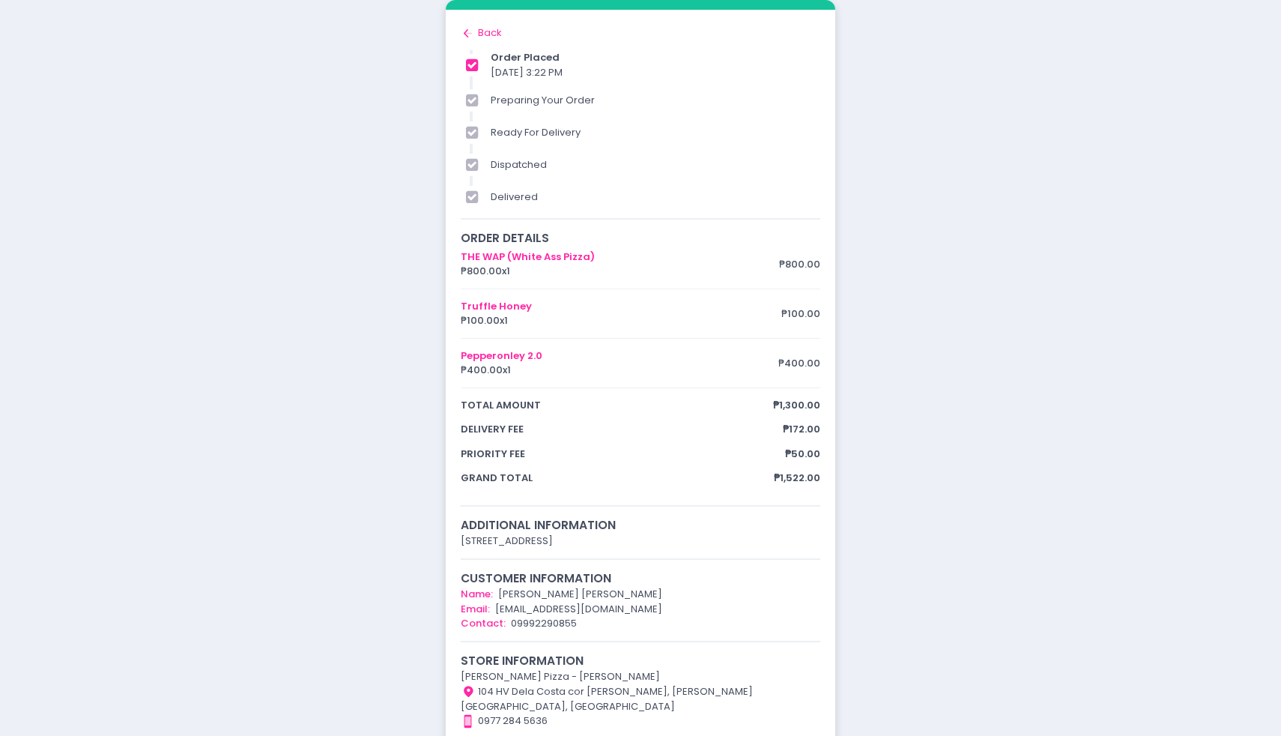
click at [488, 35] on div "Back to home Created with Sketch. Back" at bounding box center [641, 32] width 360 height 15
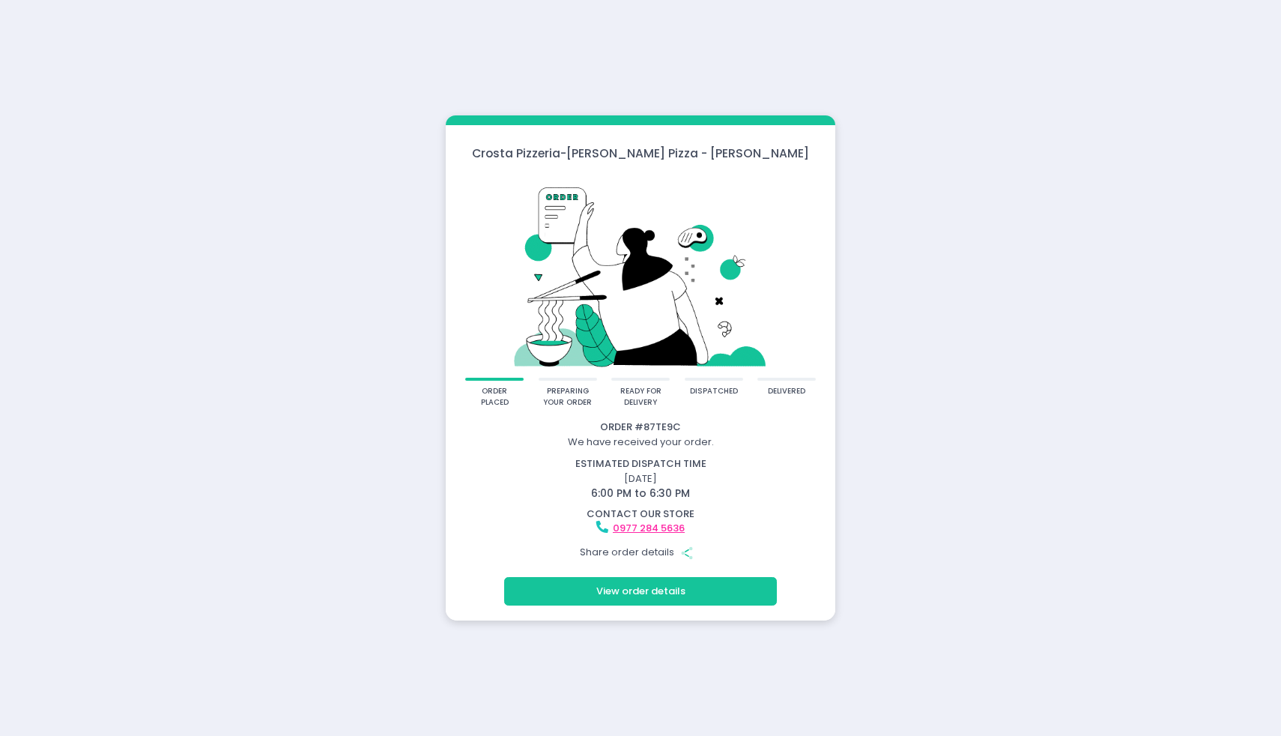
click at [970, 300] on div "Crosta Pizzeria - Crosta Pizza - Salcedo order placed preparing your order read…" at bounding box center [640, 368] width 1281 height 736
